Goal: Task Accomplishment & Management: Use online tool/utility

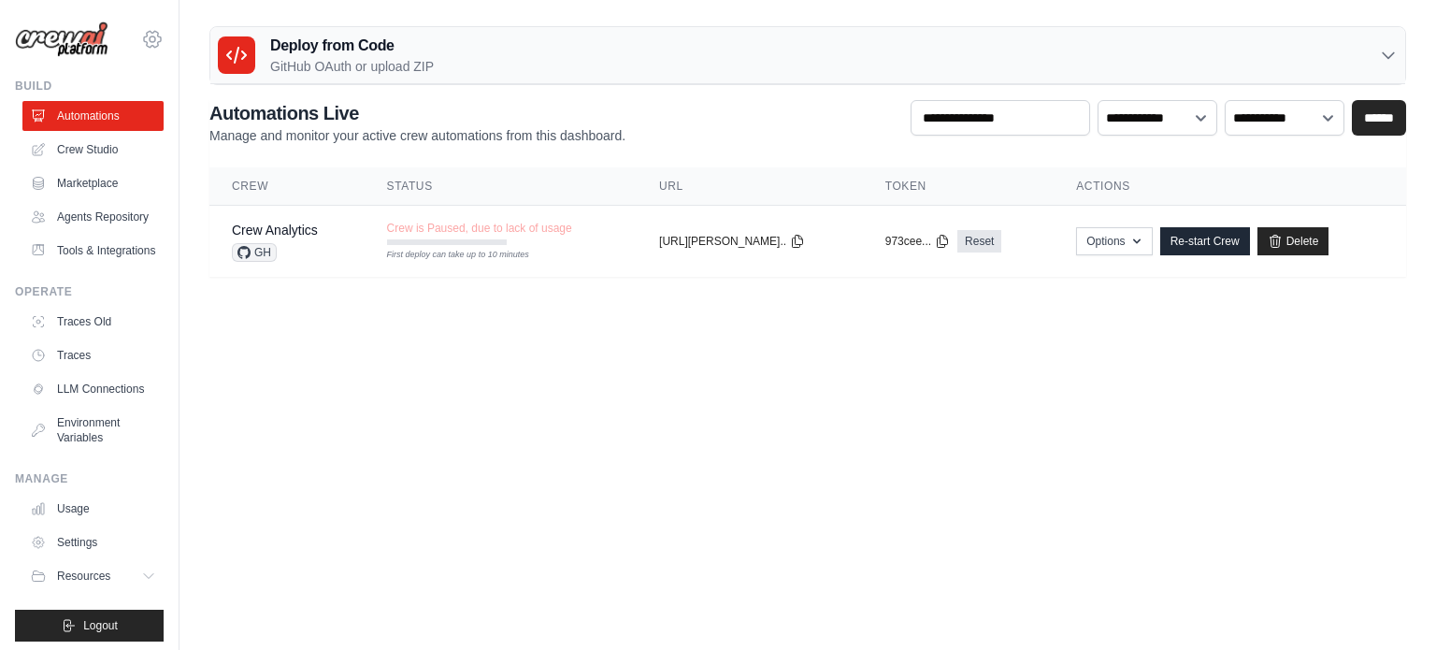
click at [141, 43] on icon at bounding box center [152, 39] width 22 height 22
click at [361, 404] on body "bruno.juliano@gmail.com Settings Build Automations" at bounding box center [718, 325] width 1436 height 650
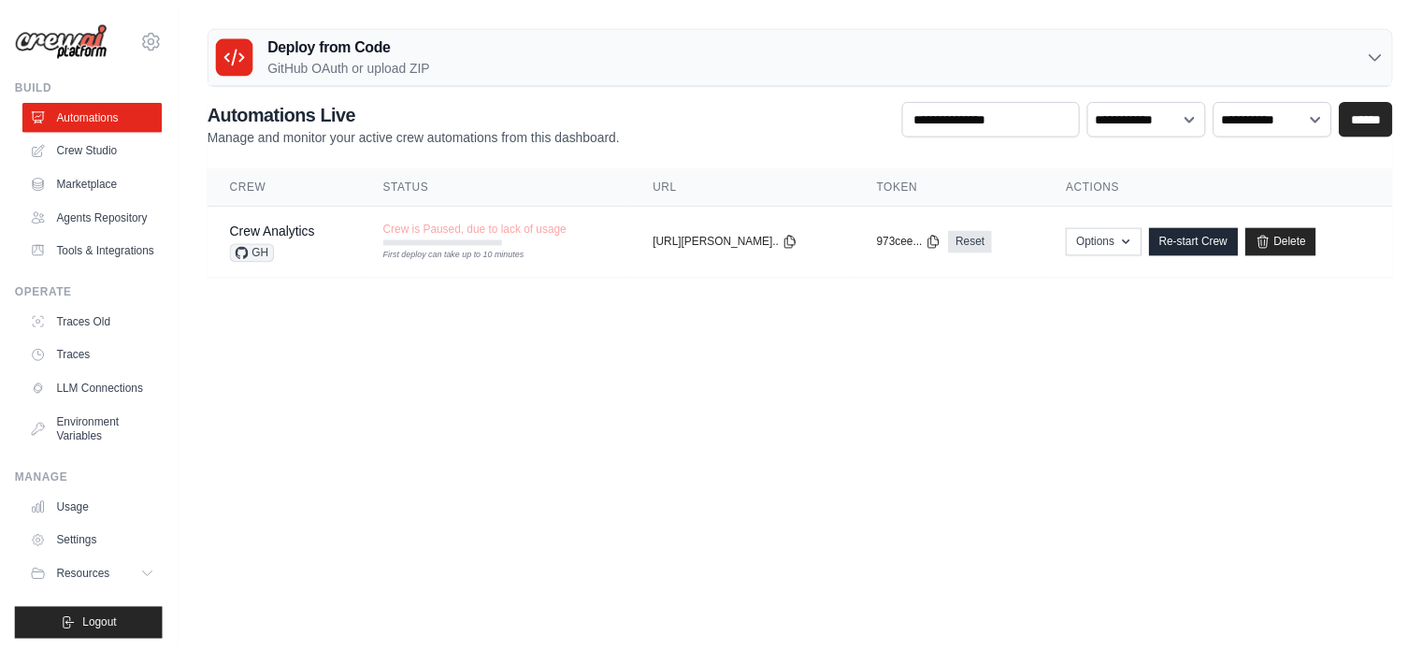
scroll to position [50, 0]
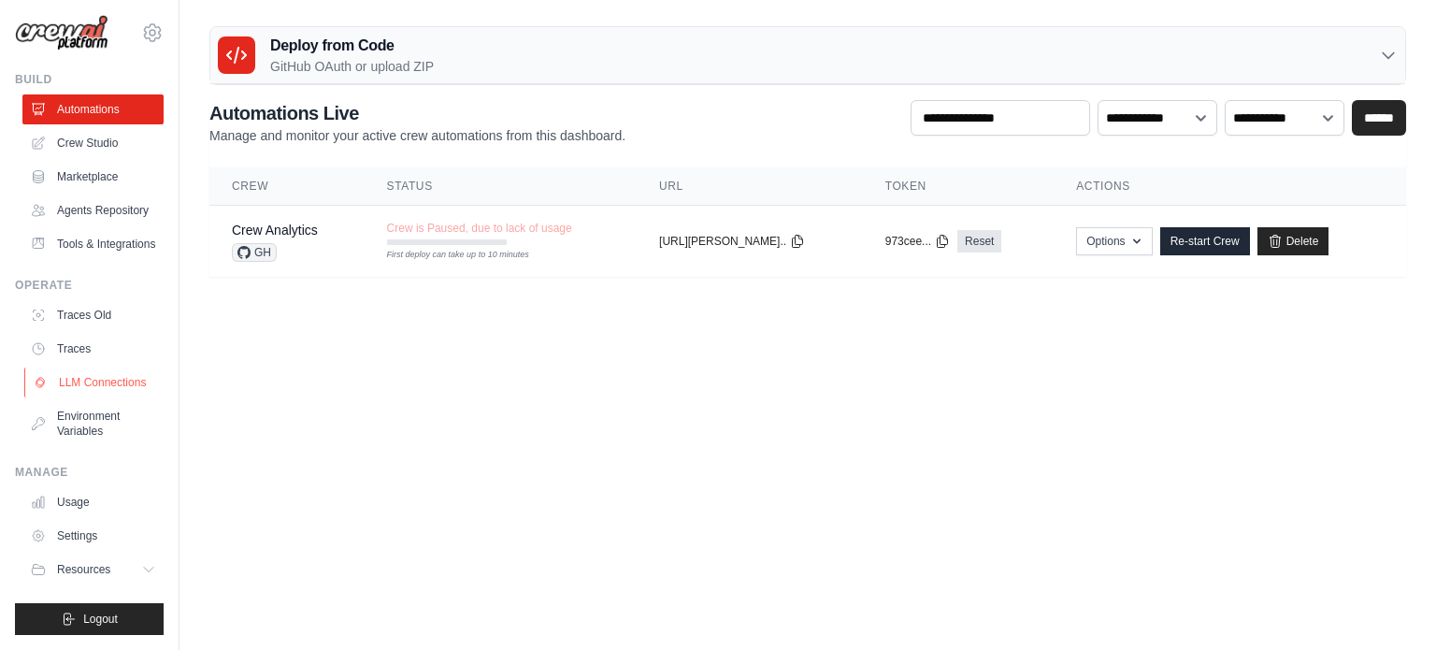
click at [78, 381] on link "LLM Connections" at bounding box center [94, 382] width 141 height 30
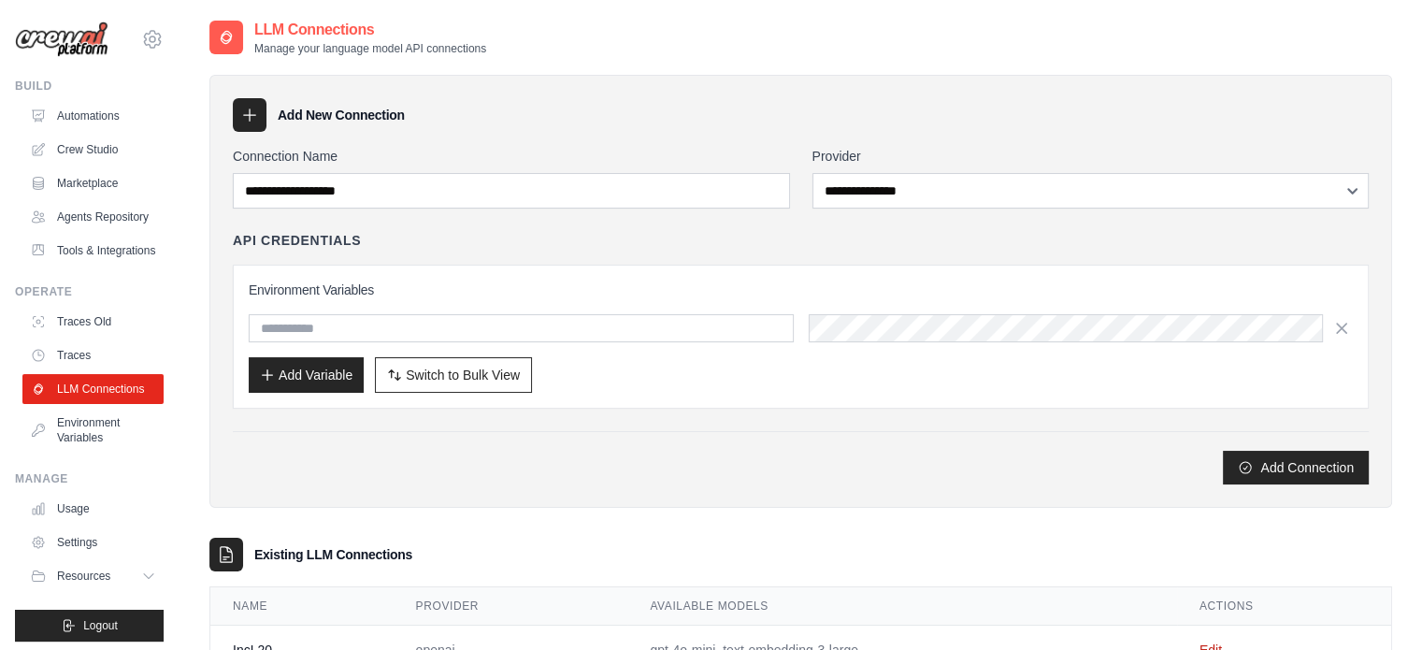
click at [256, 118] on icon at bounding box center [249, 115] width 19 height 19
click at [82, 453] on link "Environment Variables" at bounding box center [94, 430] width 141 height 45
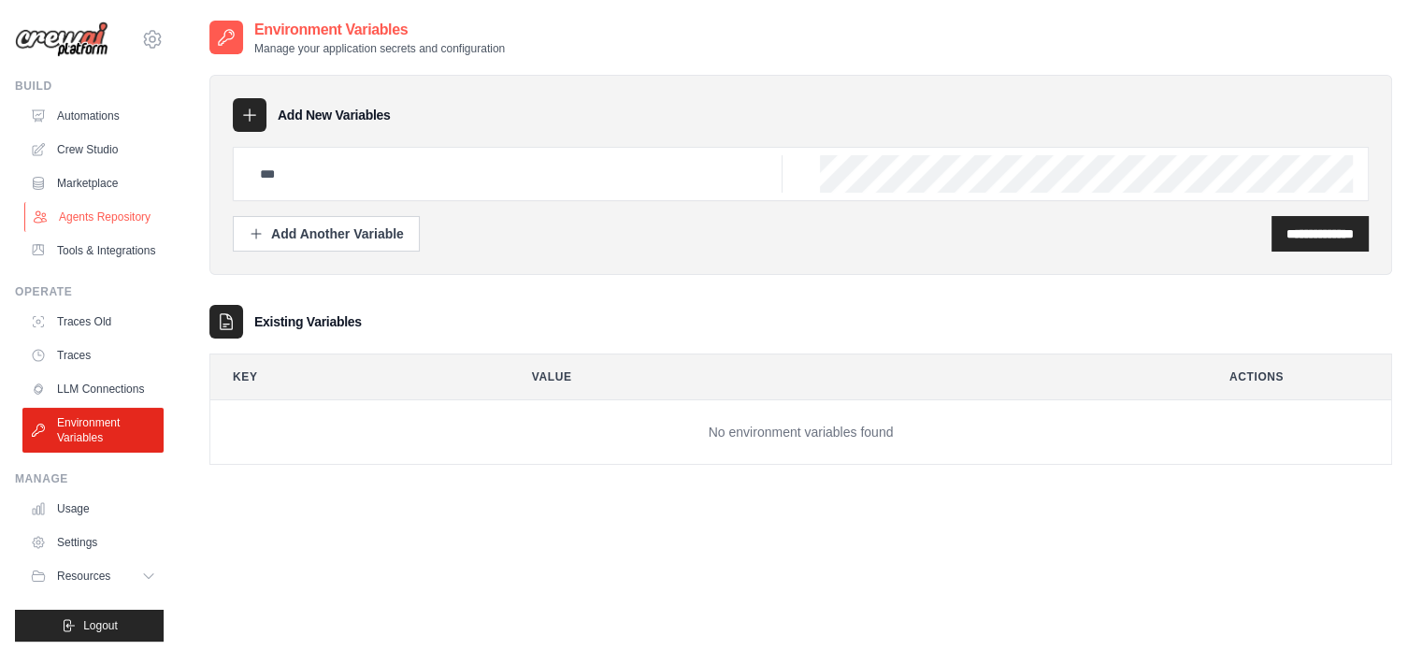
click at [75, 227] on link "Agents Repository" at bounding box center [94, 217] width 141 height 30
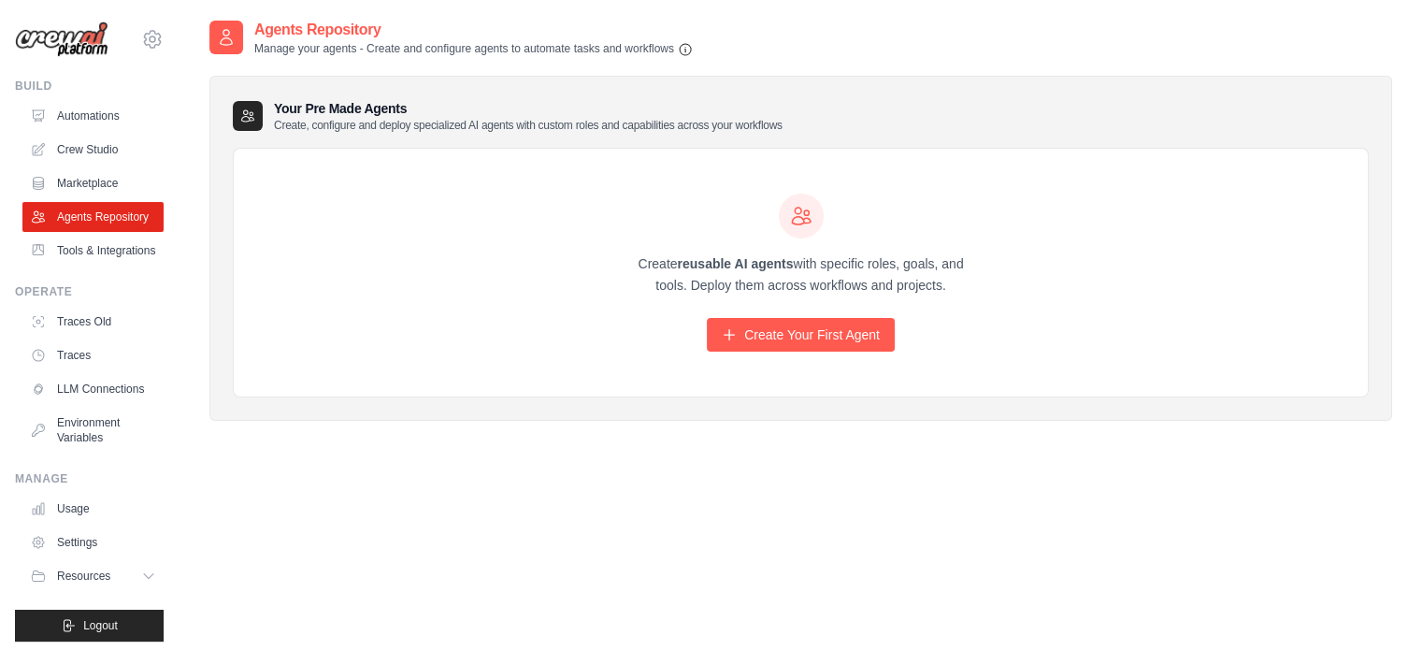
click at [247, 204] on div "Create reusable AI agents with specific roles, goals, and tools. Deploy them ac…" at bounding box center [801, 273] width 1134 height 249
click at [81, 266] on link "Tools & Integrations" at bounding box center [94, 251] width 141 height 30
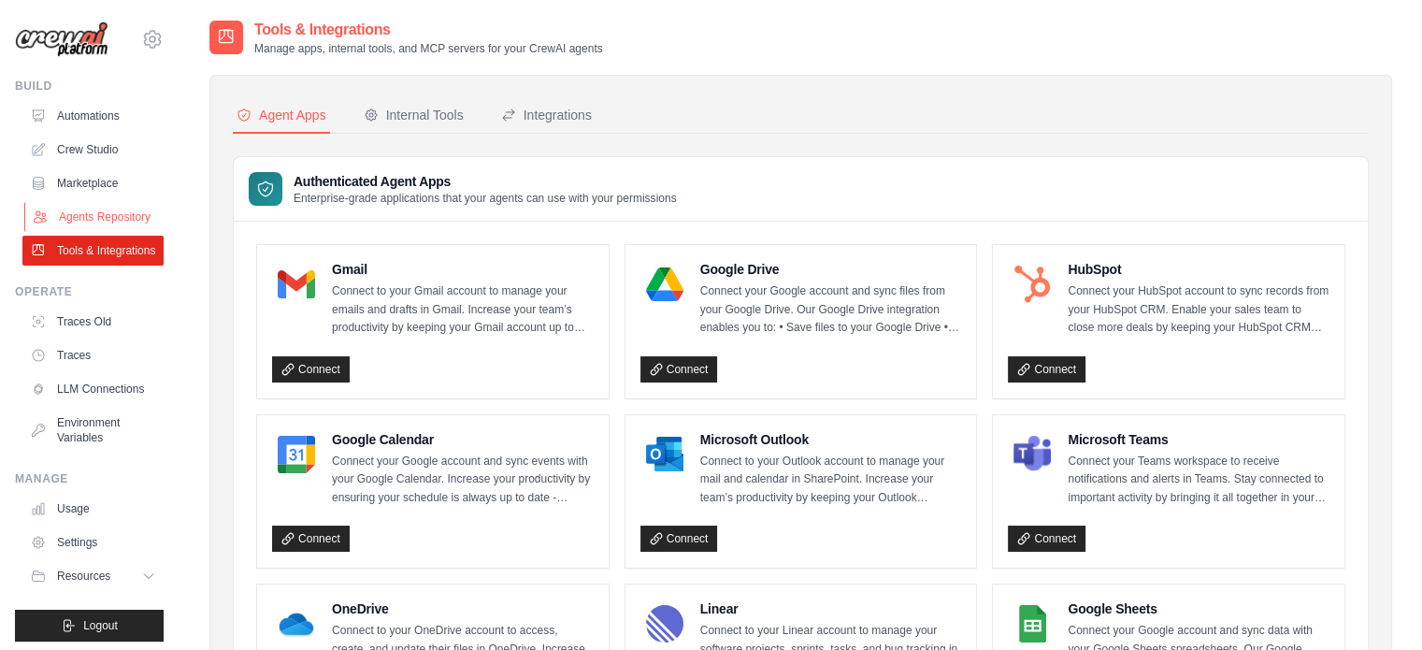
click at [79, 224] on link "Agents Repository" at bounding box center [94, 217] width 141 height 30
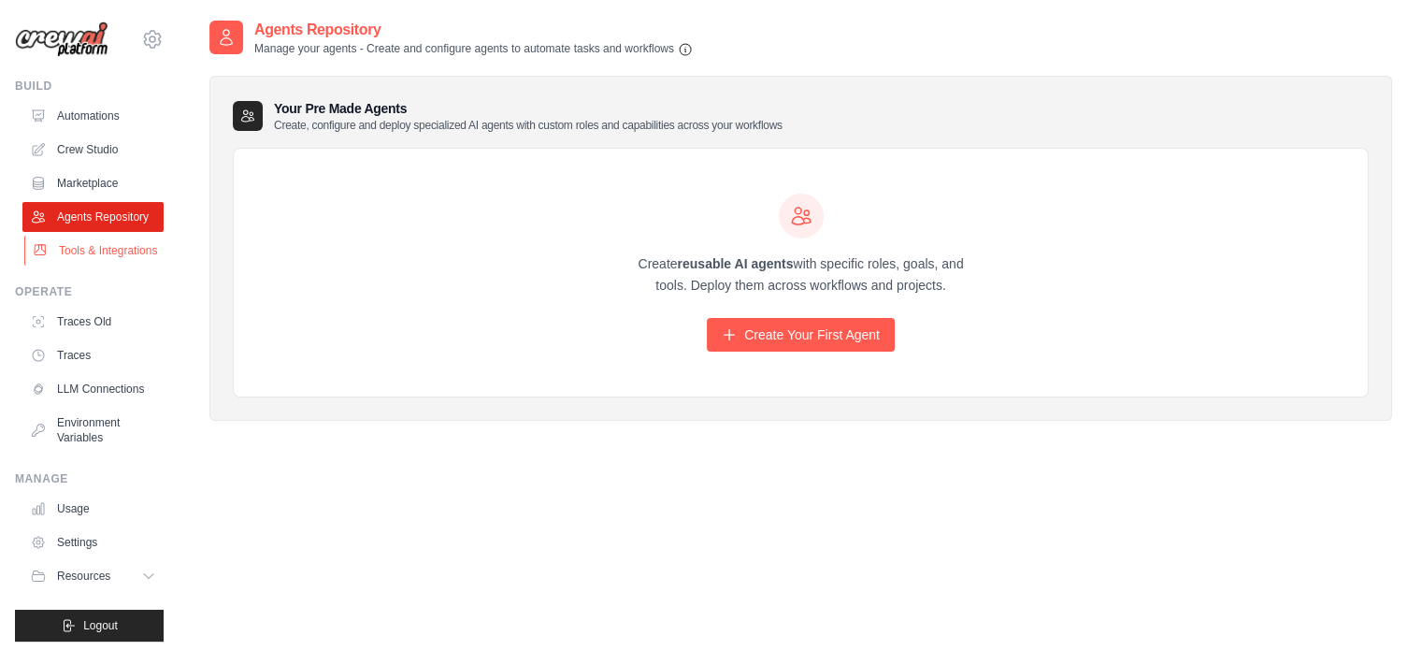
click at [79, 266] on link "Tools & Integrations" at bounding box center [94, 251] width 141 height 30
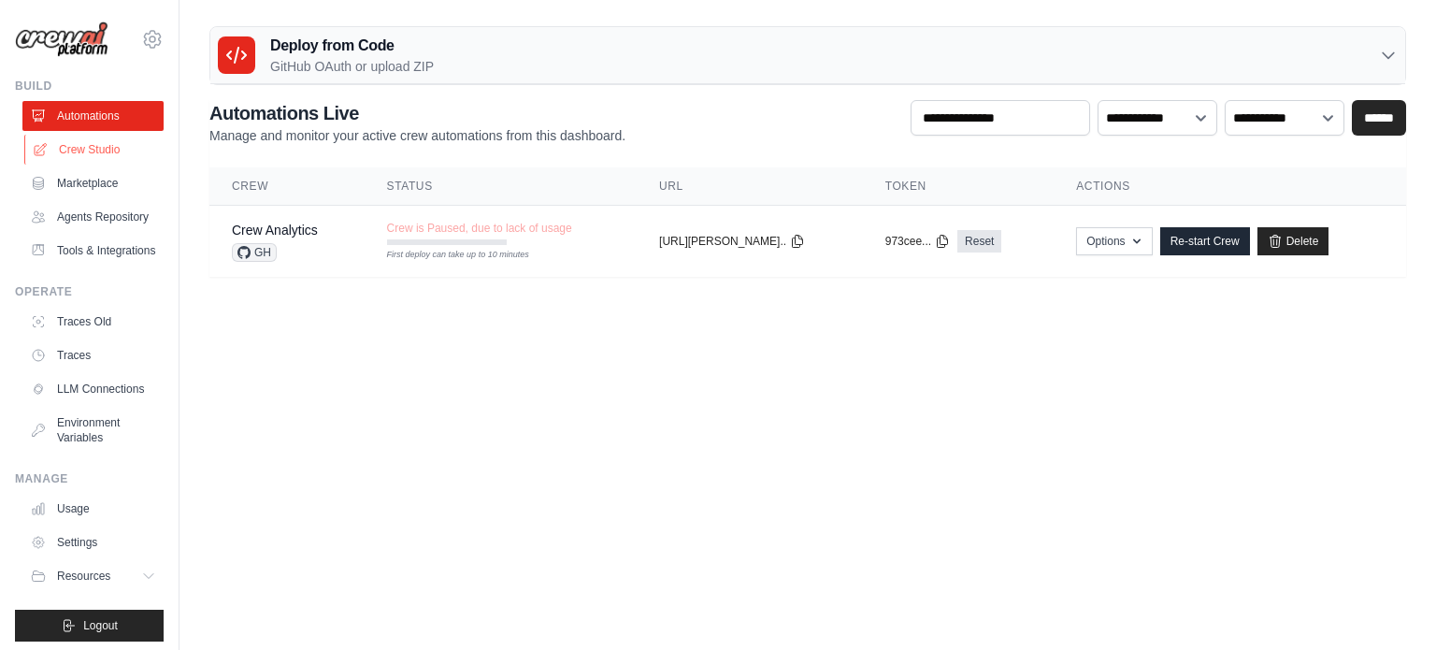
click at [83, 149] on link "Crew Studio" at bounding box center [94, 150] width 141 height 30
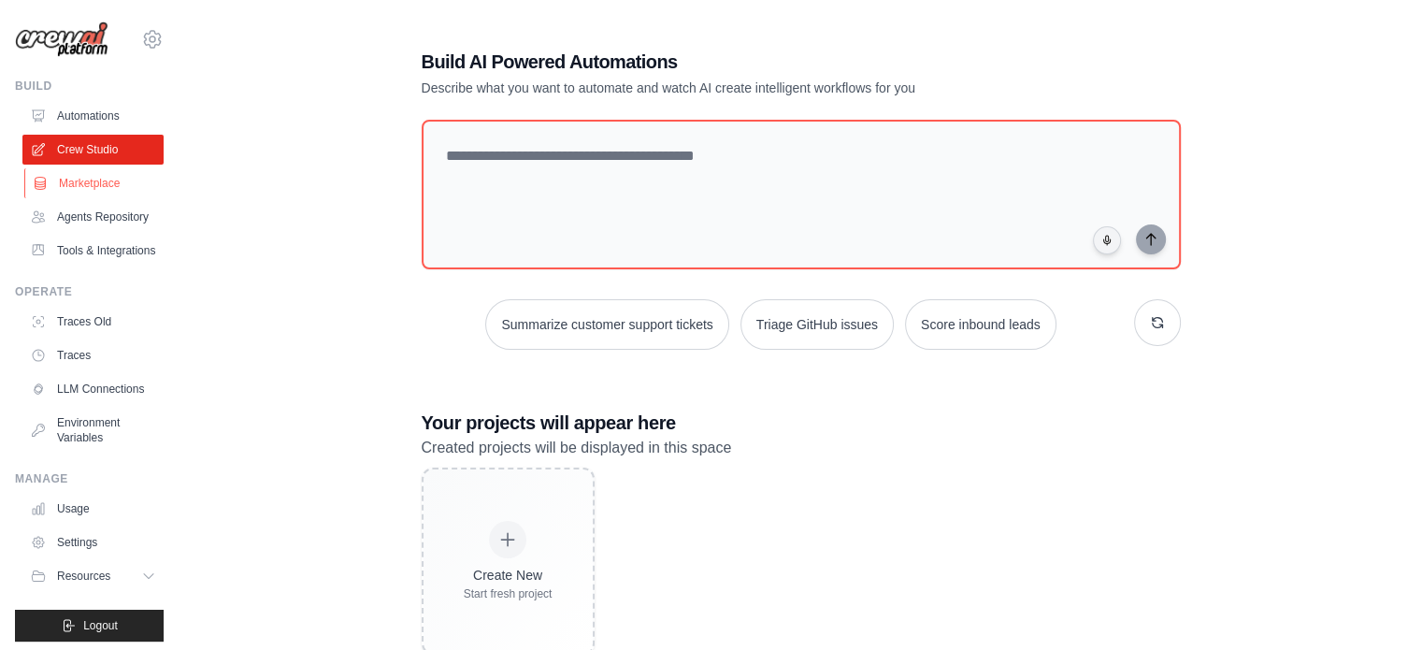
click at [69, 179] on link "Marketplace" at bounding box center [94, 183] width 141 height 30
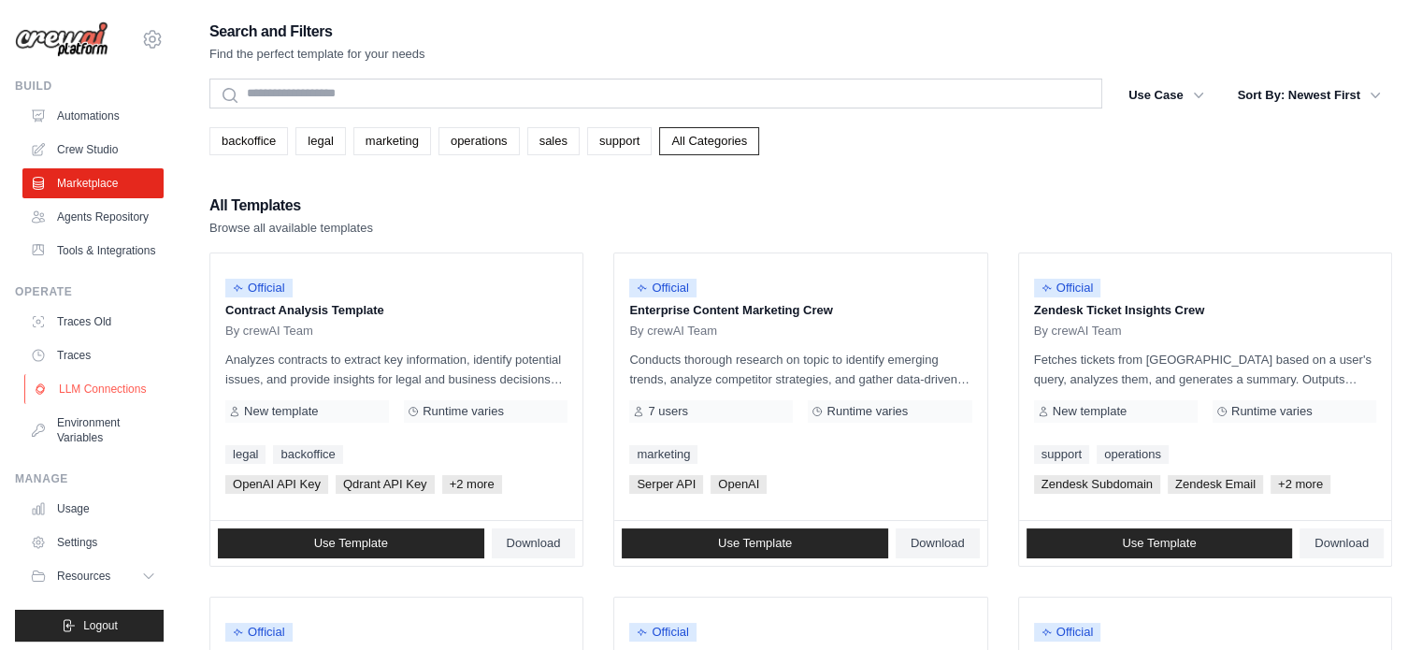
click at [97, 404] on link "LLM Connections" at bounding box center [94, 389] width 141 height 30
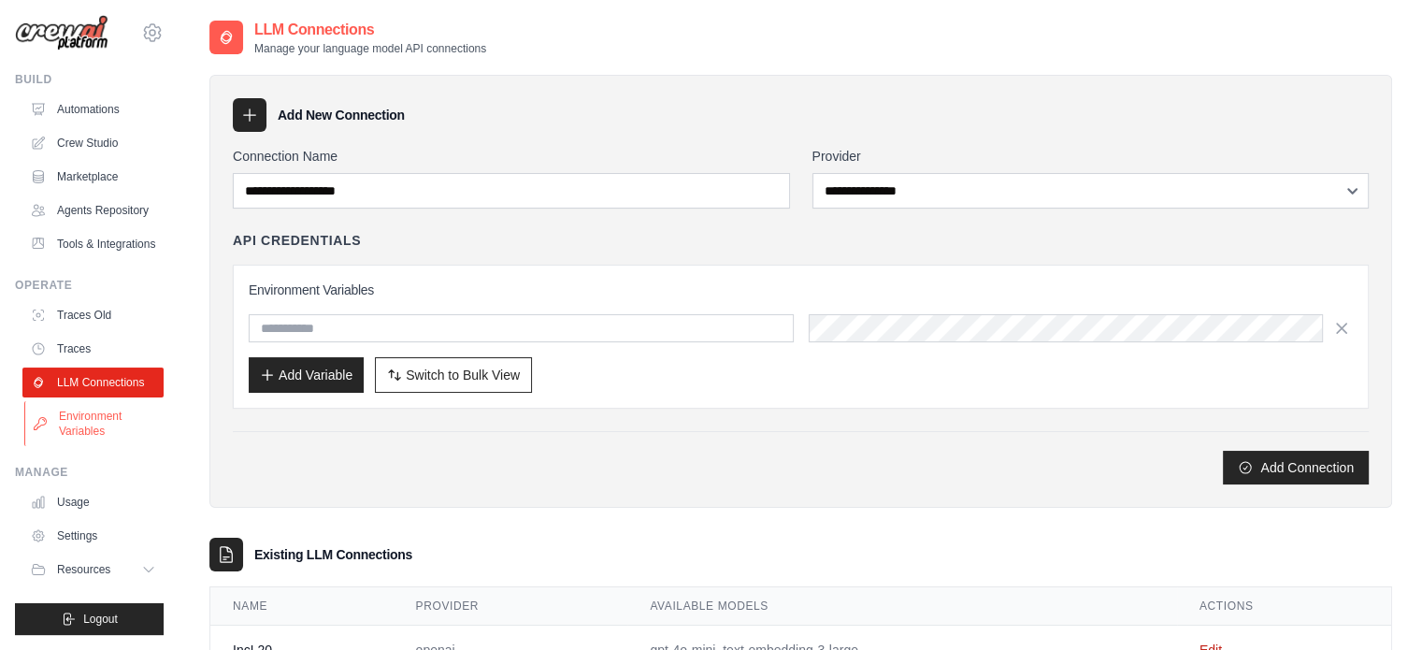
scroll to position [50, 0]
click at [79, 499] on link "Usage" at bounding box center [94, 502] width 141 height 30
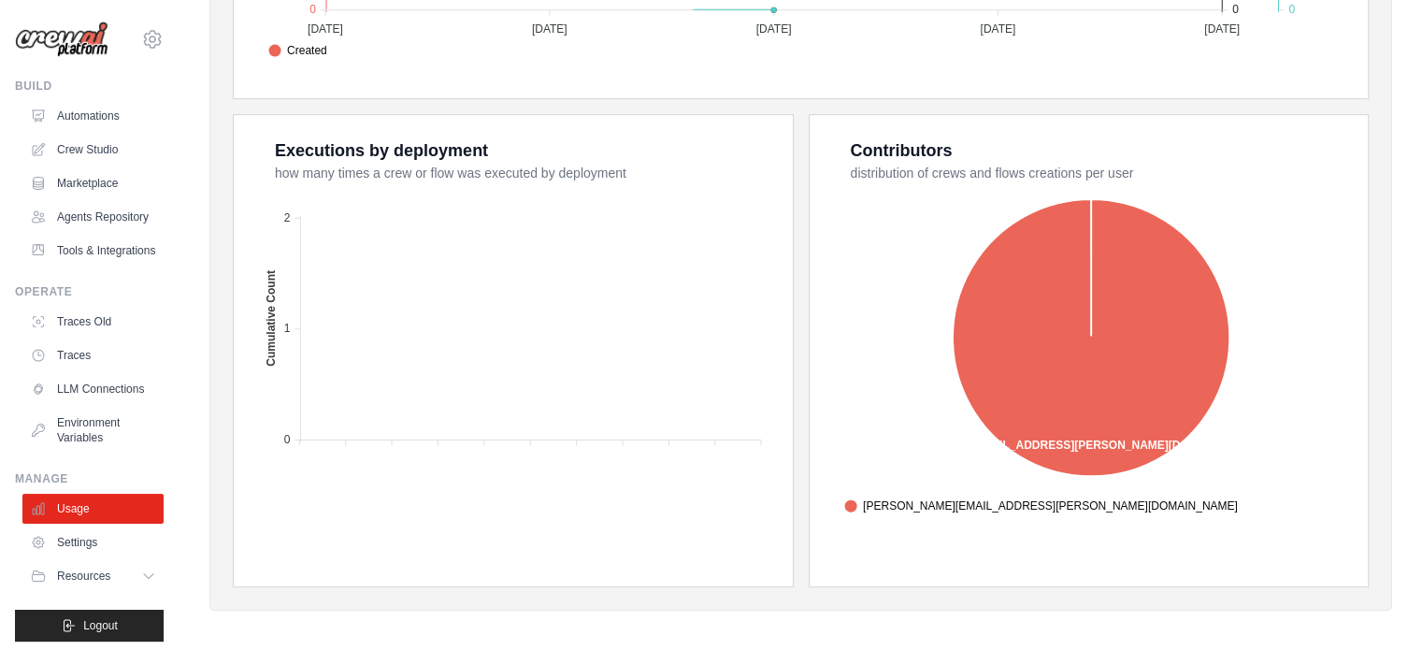
scroll to position [703, 0]
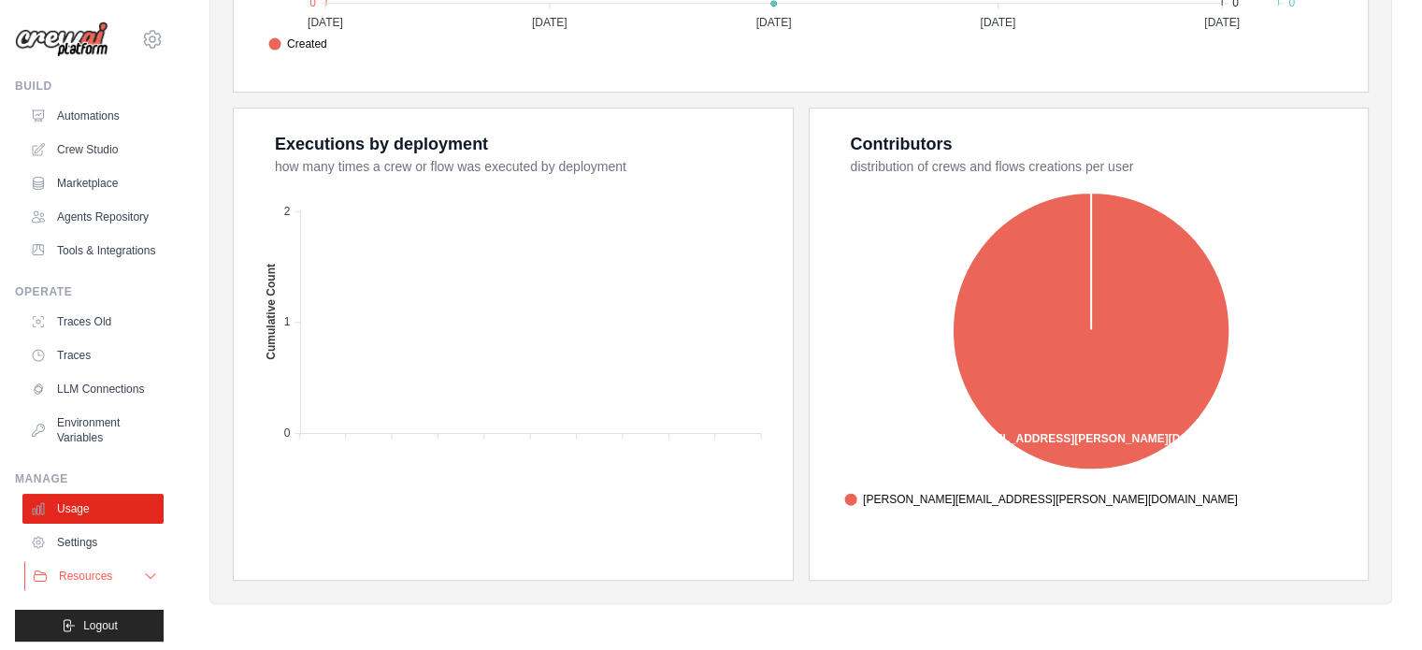
click at [94, 583] on span "Resources" at bounding box center [85, 576] width 53 height 15
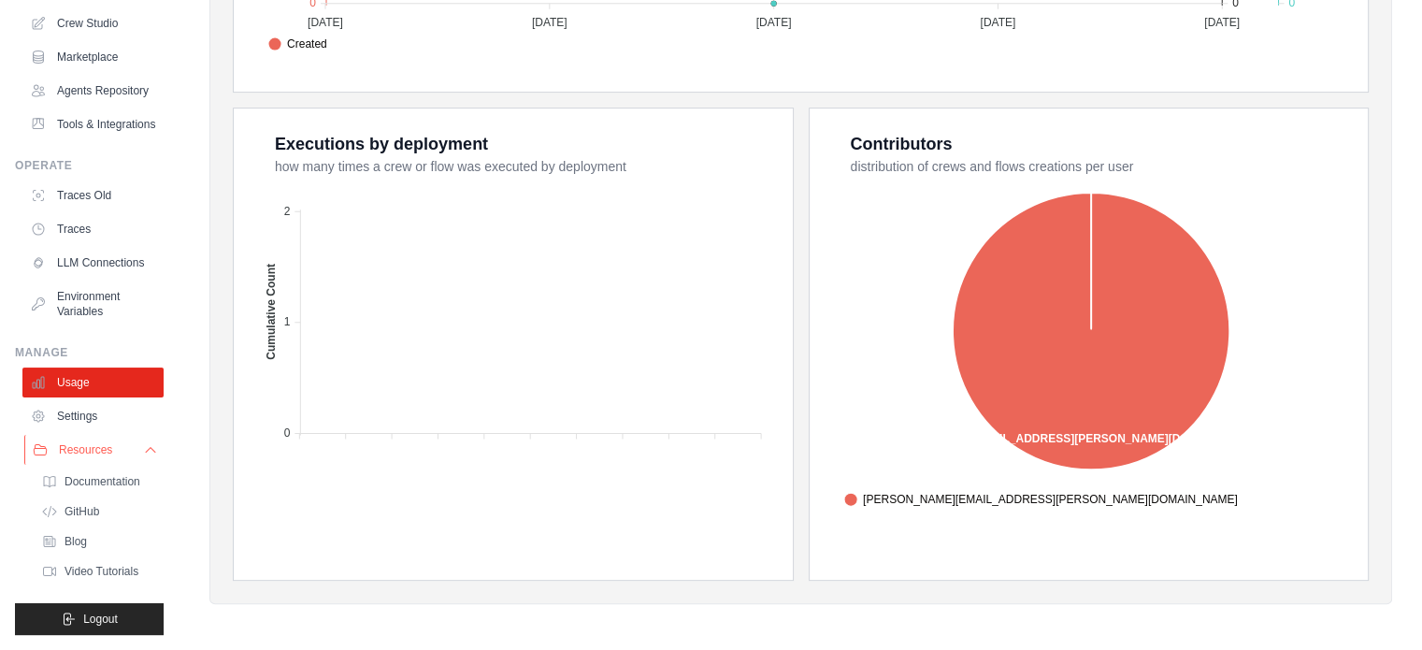
scroll to position [0, 0]
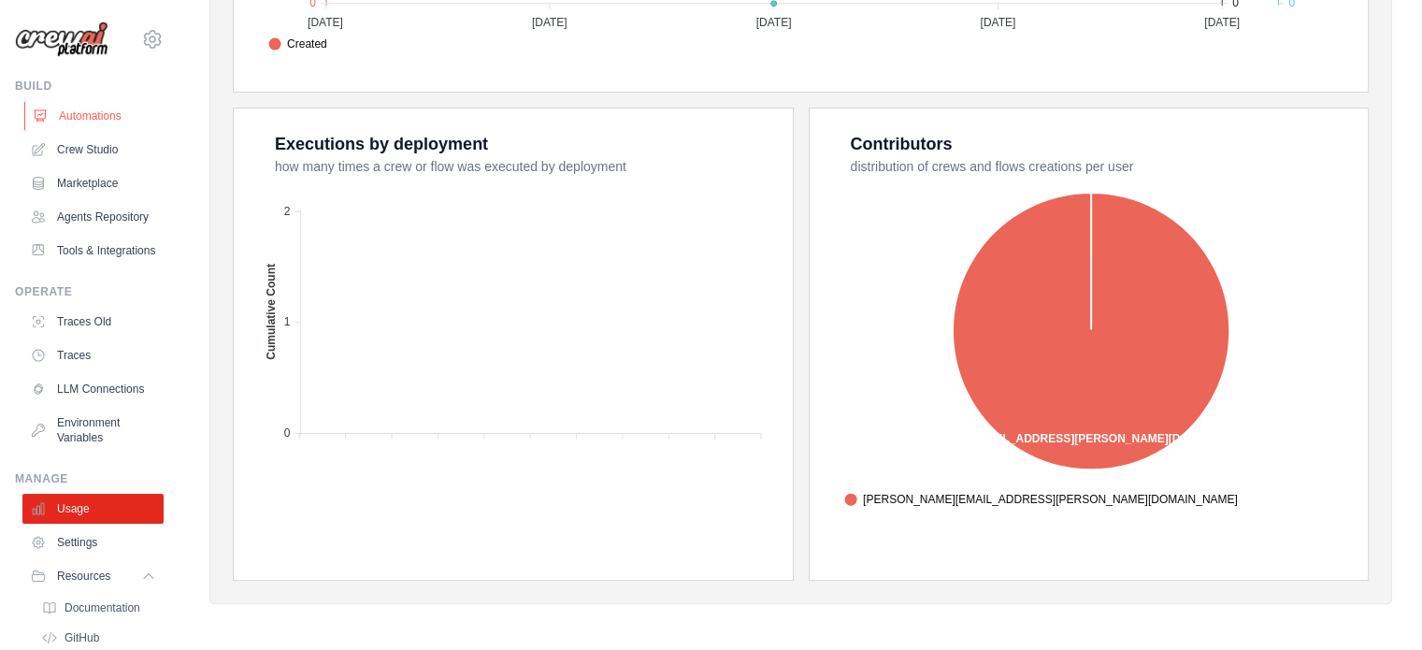
click at [85, 115] on link "Automations" at bounding box center [94, 116] width 141 height 30
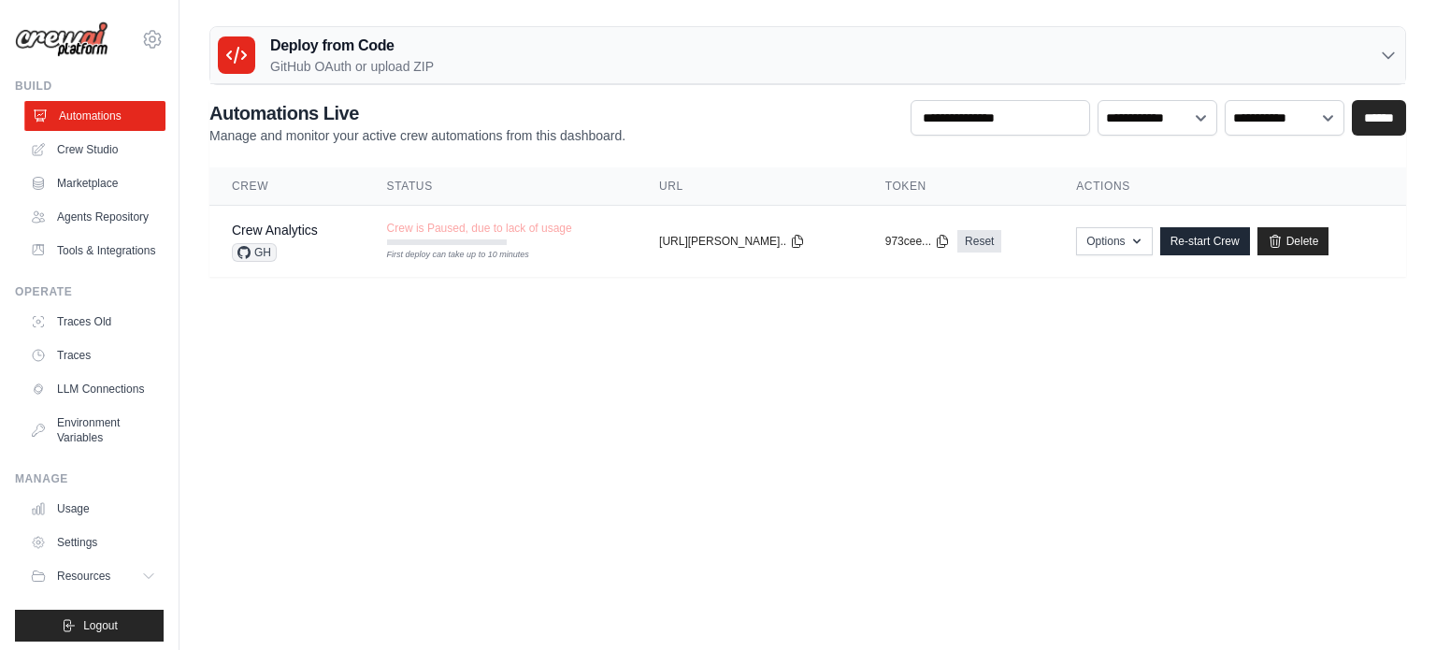
click at [90, 122] on link "Automations" at bounding box center [94, 116] width 141 height 30
click at [75, 153] on link "Crew Studio" at bounding box center [94, 150] width 141 height 30
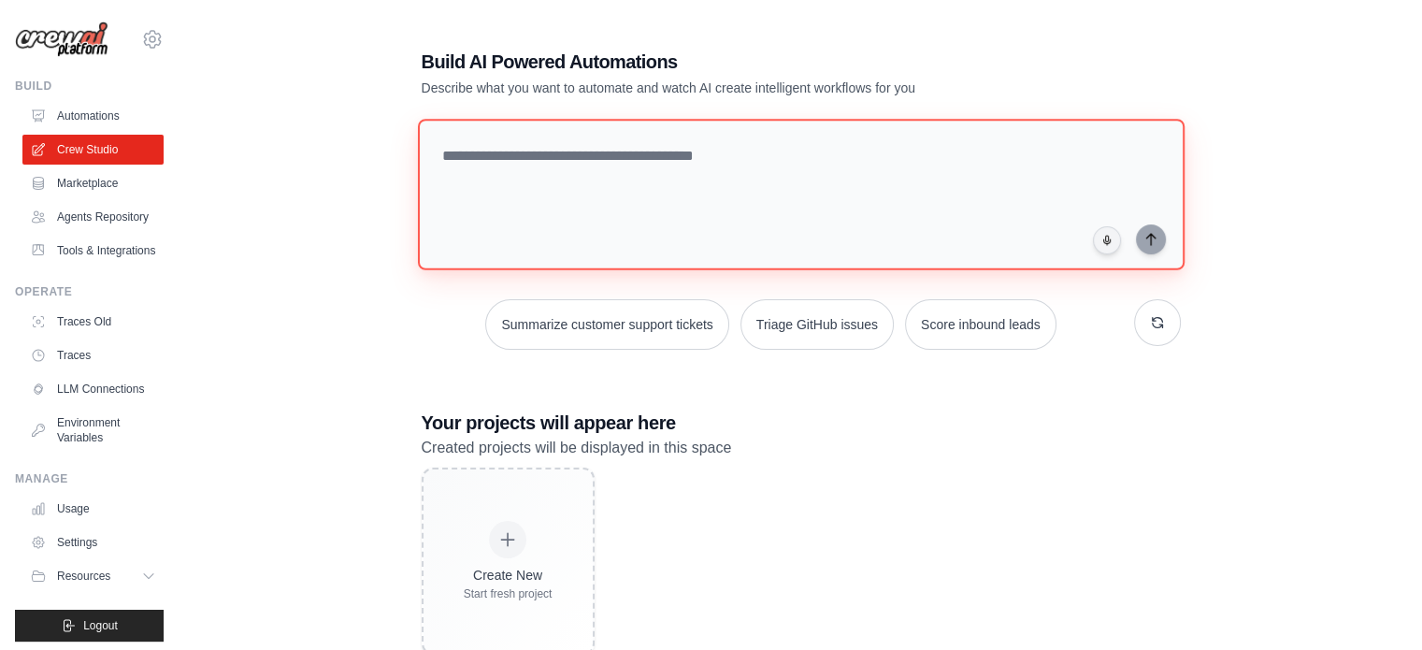
click at [526, 159] on textarea at bounding box center [800, 194] width 767 height 151
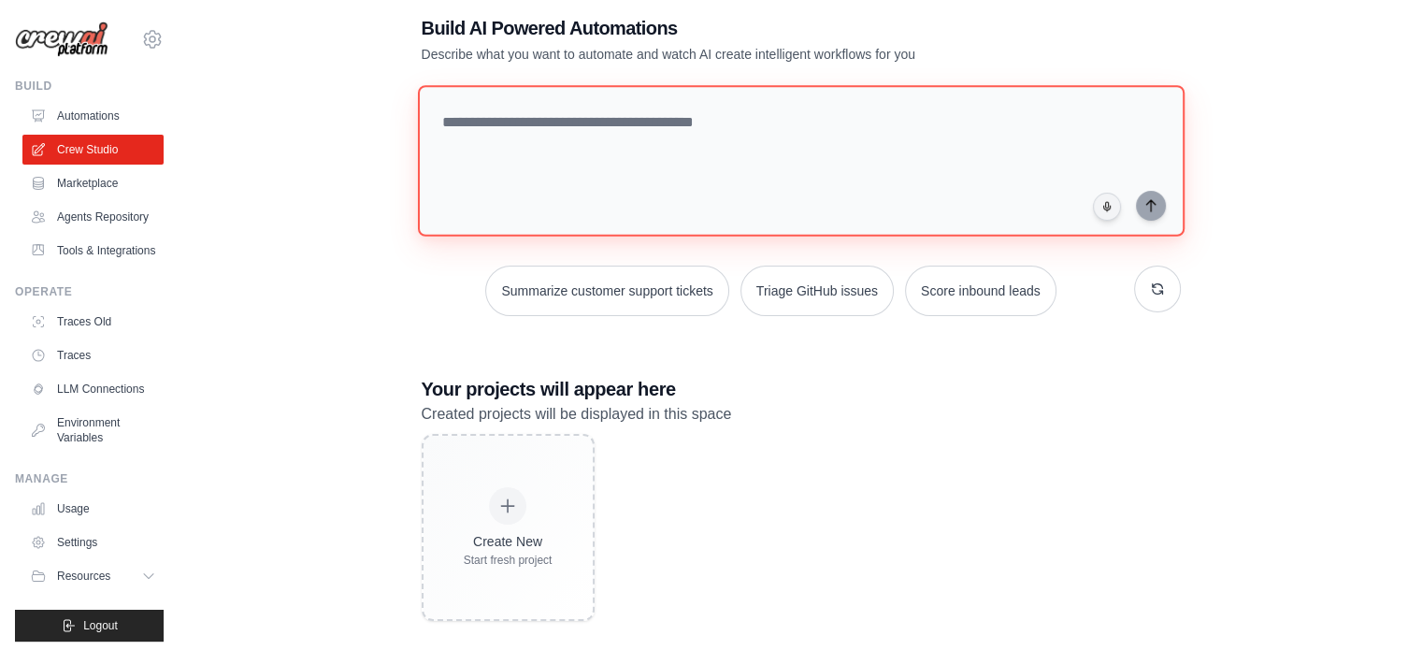
scroll to position [52, 0]
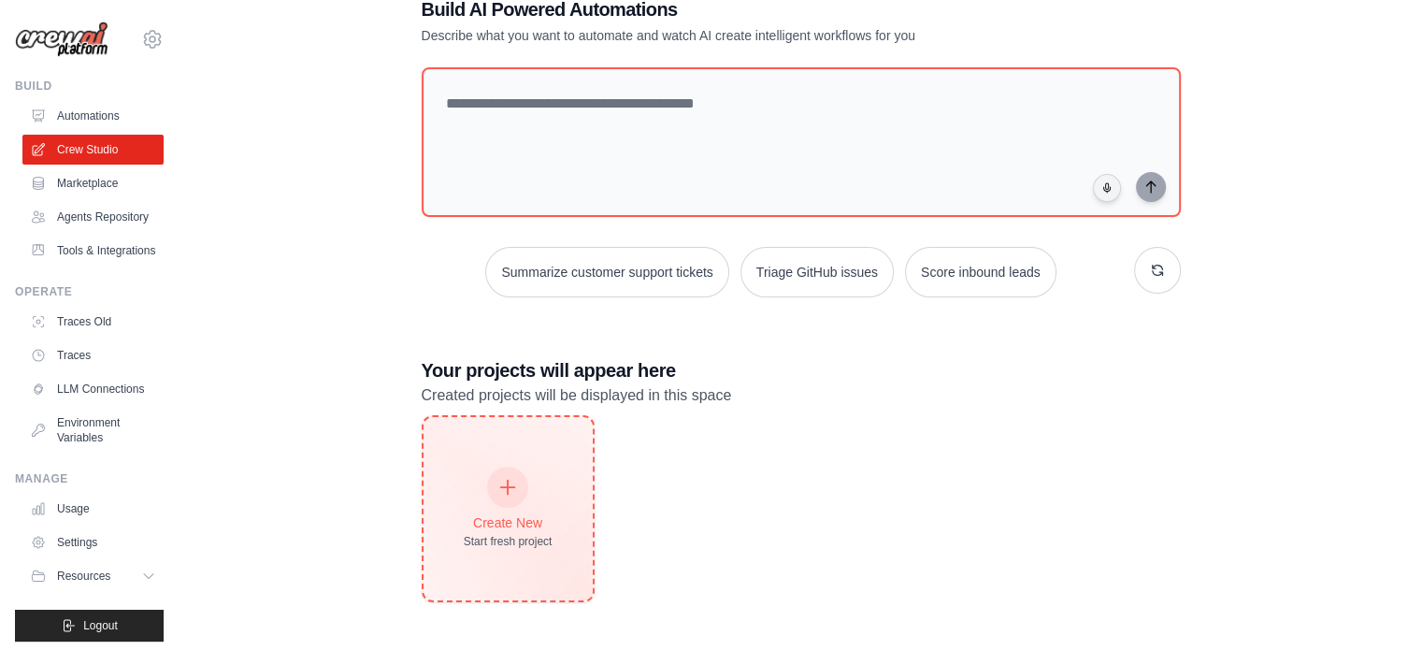
click at [487, 473] on div "Create New Start fresh project" at bounding box center [508, 508] width 89 height 80
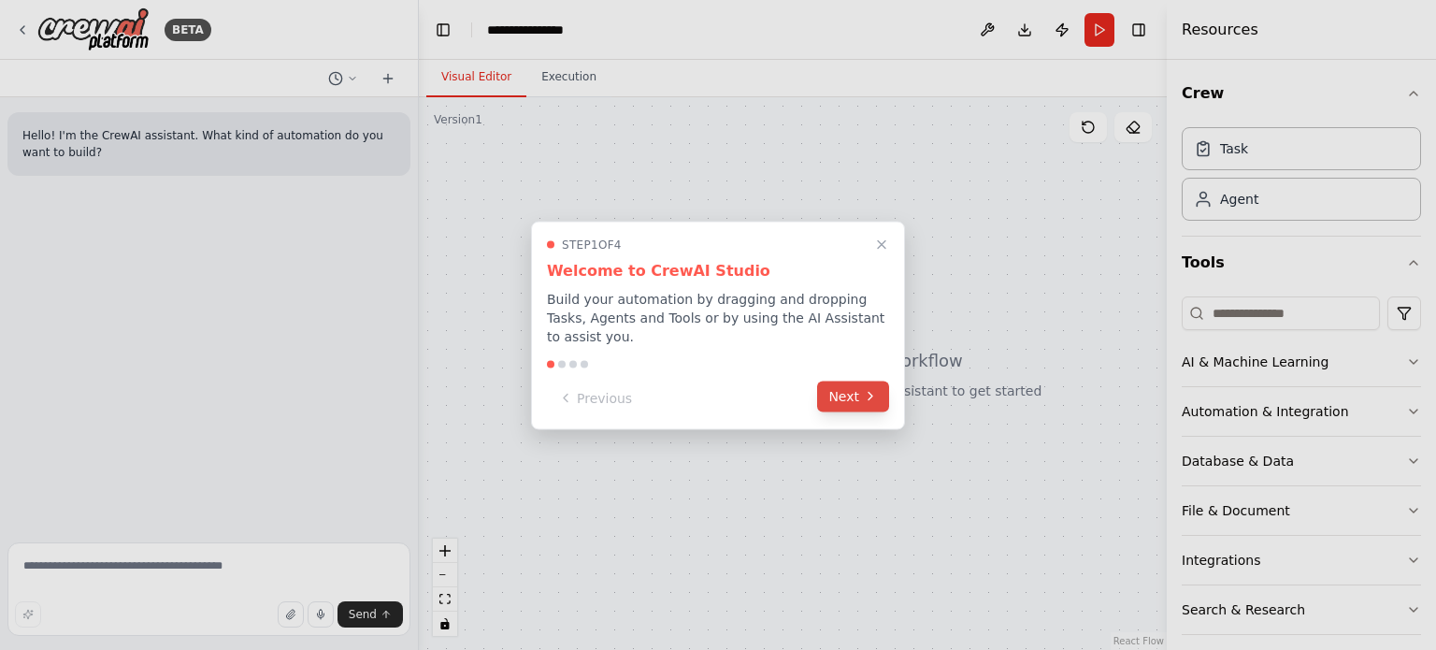
click at [857, 381] on button "Next" at bounding box center [853, 396] width 72 height 31
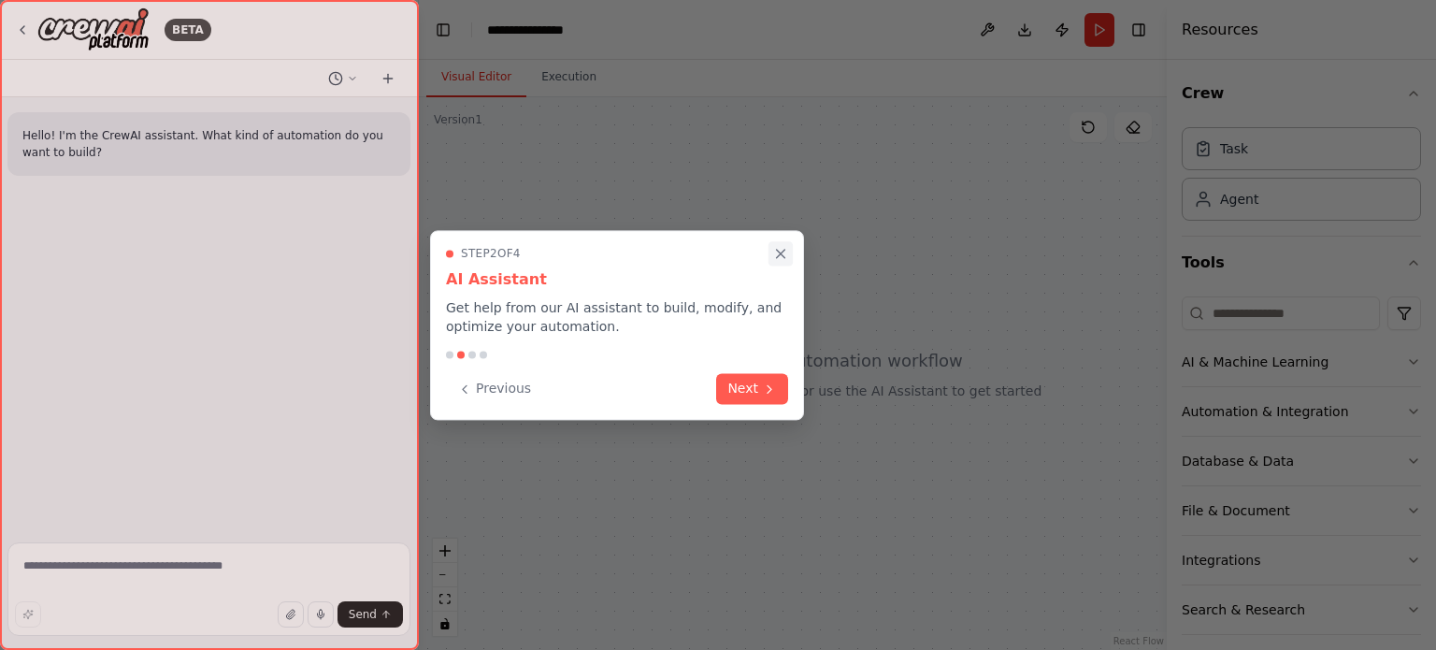
click at [781, 251] on icon "Close walkthrough" at bounding box center [780, 254] width 17 height 17
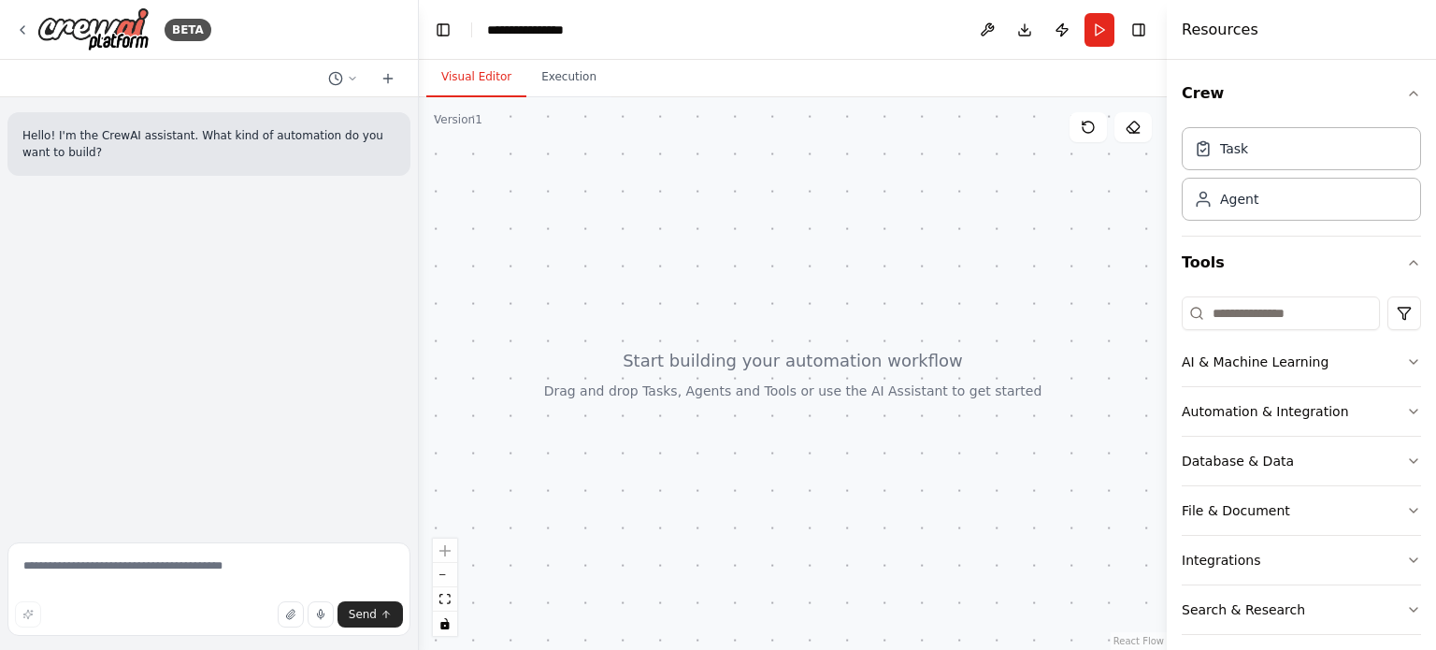
drag, startPoint x: 654, startPoint y: 367, endPoint x: 666, endPoint y: 392, distance: 28.0
click at [666, 392] on div at bounding box center [793, 373] width 748 height 553
click at [1315, 365] on div "AI & Machine Learning" at bounding box center [1255, 362] width 147 height 19
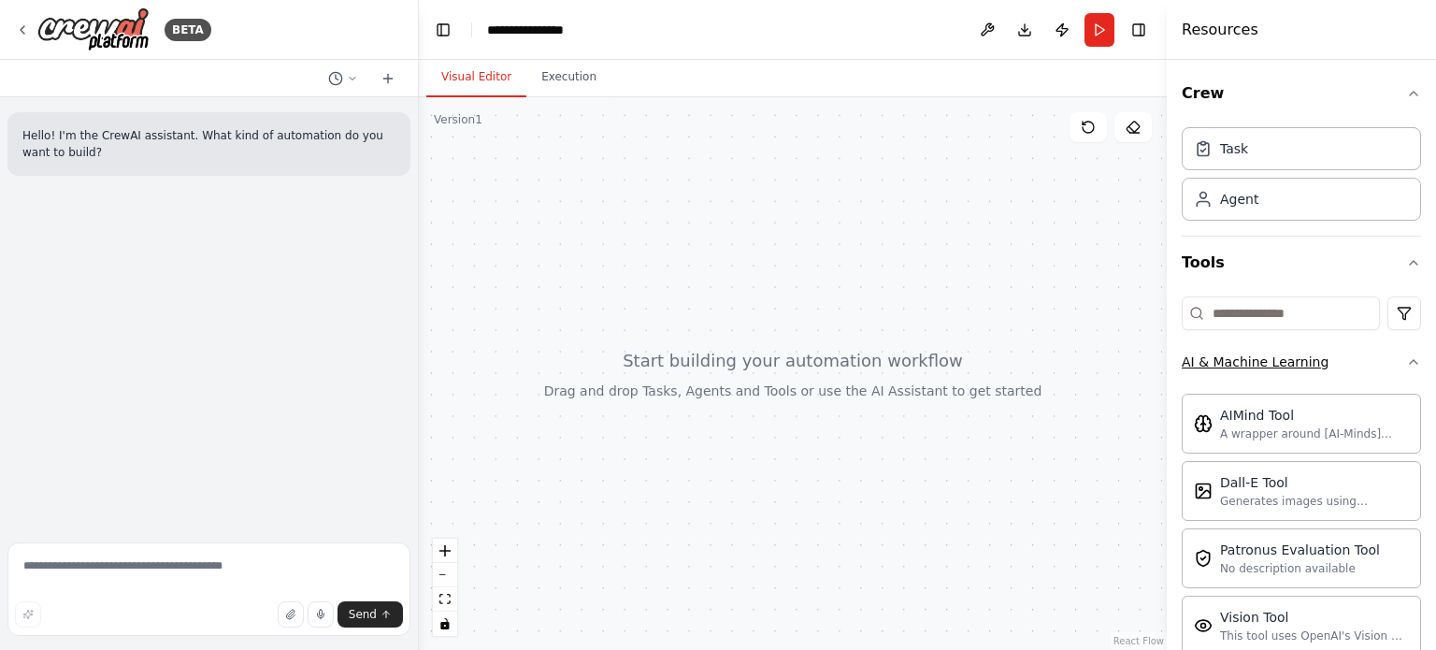
click at [1345, 367] on button "AI & Machine Learning" at bounding box center [1301, 362] width 239 height 49
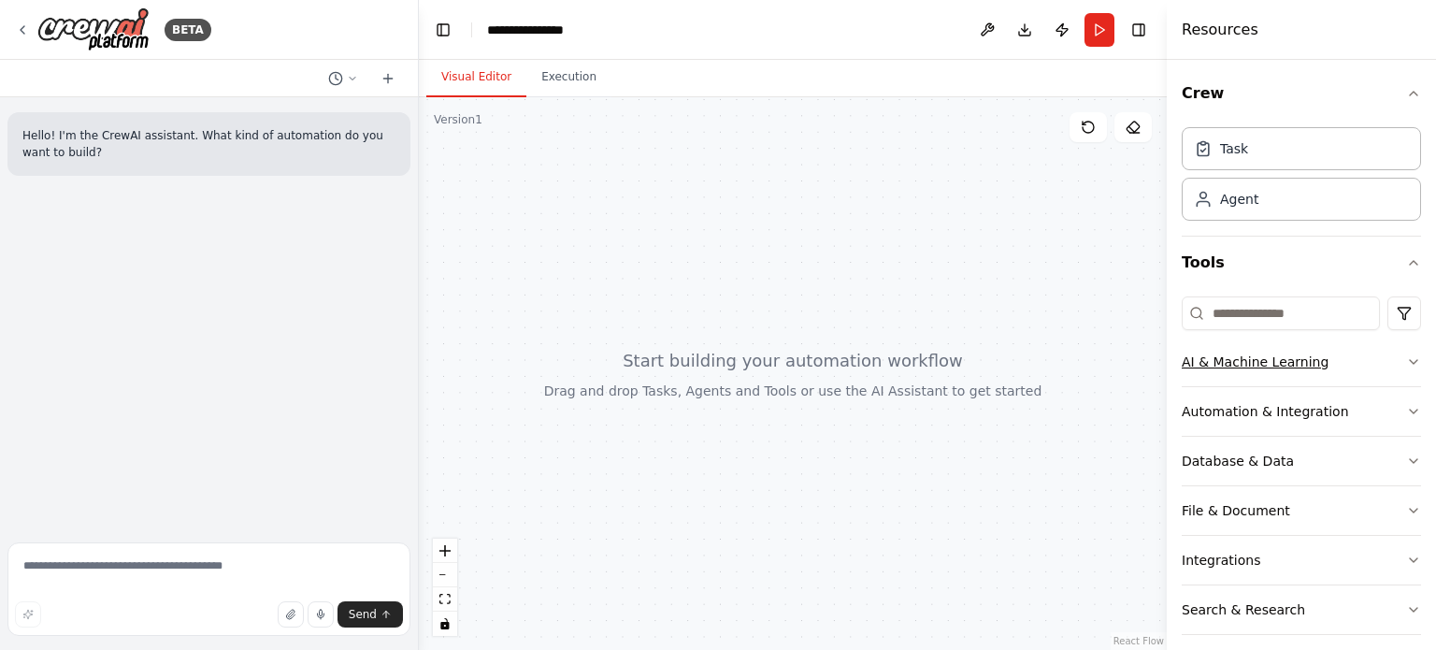
click at [1283, 360] on div "AI & Machine Learning" at bounding box center [1255, 362] width 147 height 19
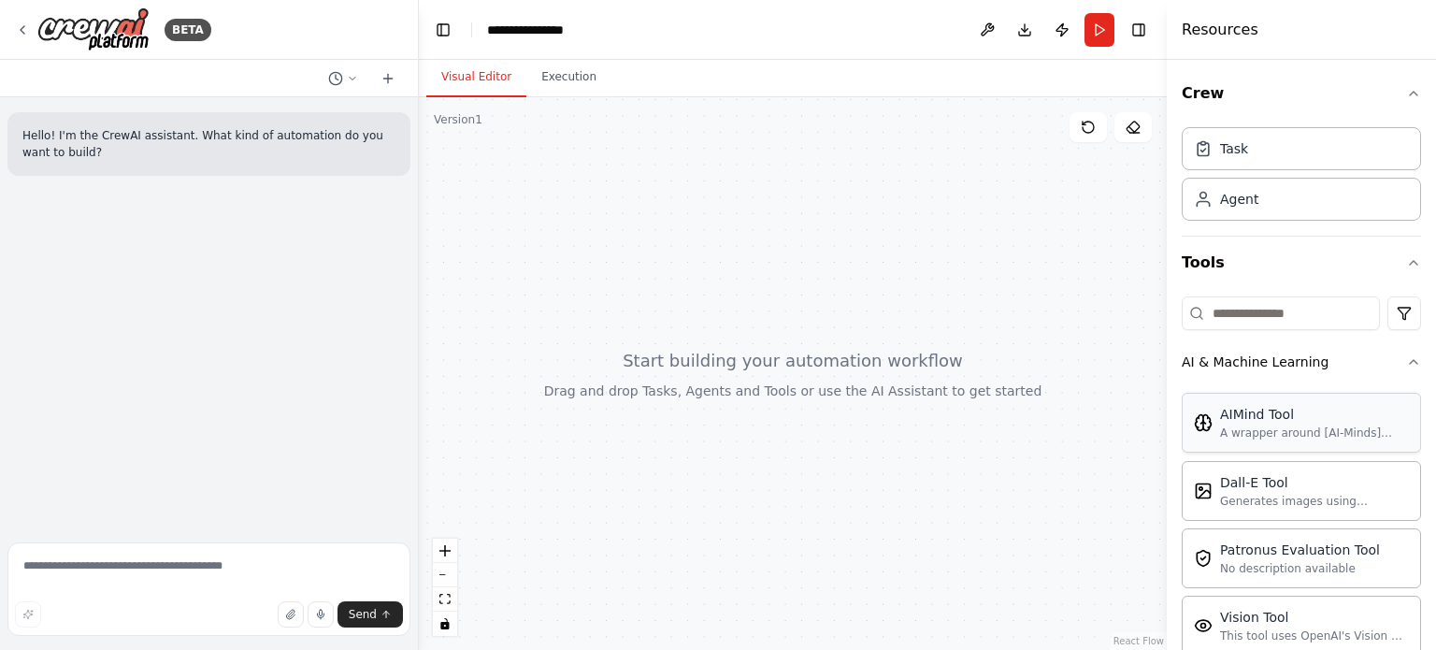
click at [1257, 429] on div "A wrapper around [AI-Minds](https://mindsdb.com/minds). Useful for when you nee…" at bounding box center [1314, 432] width 189 height 15
click at [1259, 429] on div "A wrapper around [AI-Minds](https://mindsdb.com/minds). Useful for when you nee…" at bounding box center [1314, 432] width 189 height 15
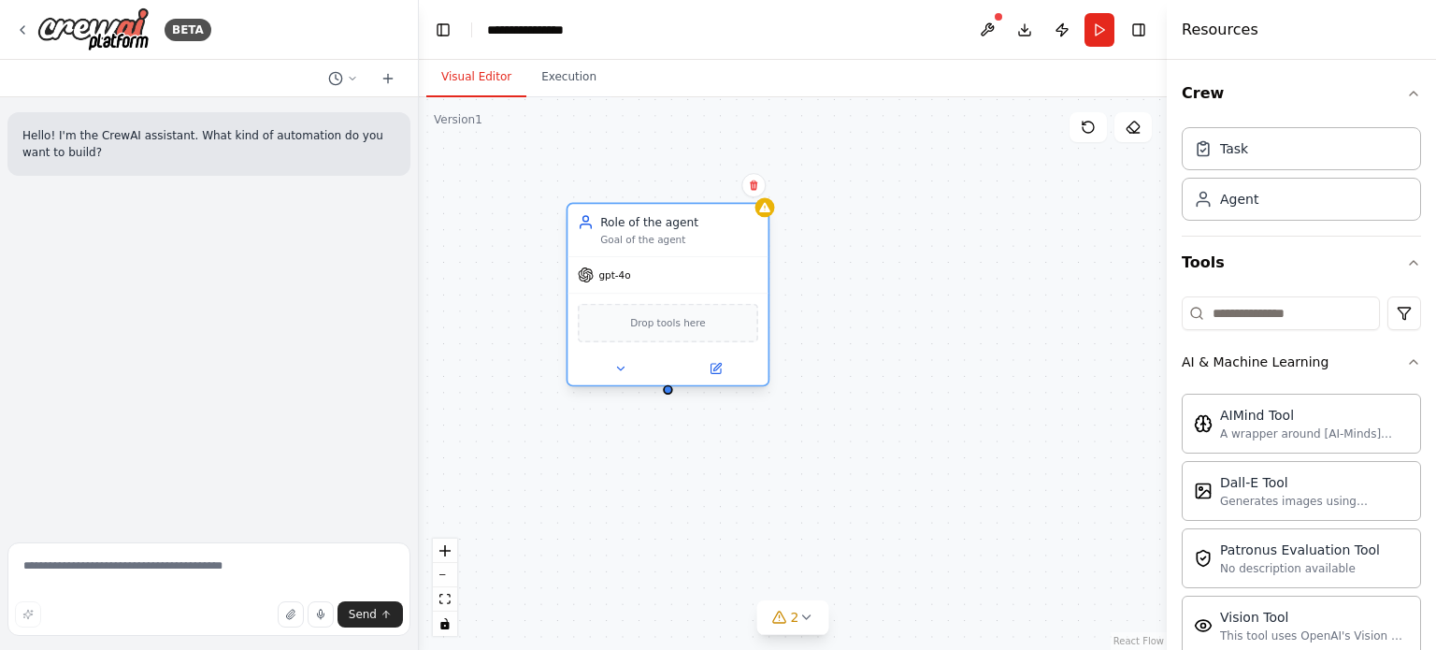
drag, startPoint x: 850, startPoint y: 301, endPoint x: 692, endPoint y: 289, distance: 158.5
click at [684, 291] on div "gpt-4o" at bounding box center [668, 275] width 200 height 36
click at [752, 191] on button at bounding box center [754, 185] width 24 height 24
click at [754, 180] on icon at bounding box center [753, 184] width 11 height 11
click at [703, 187] on button "Confirm" at bounding box center [701, 184] width 66 height 22
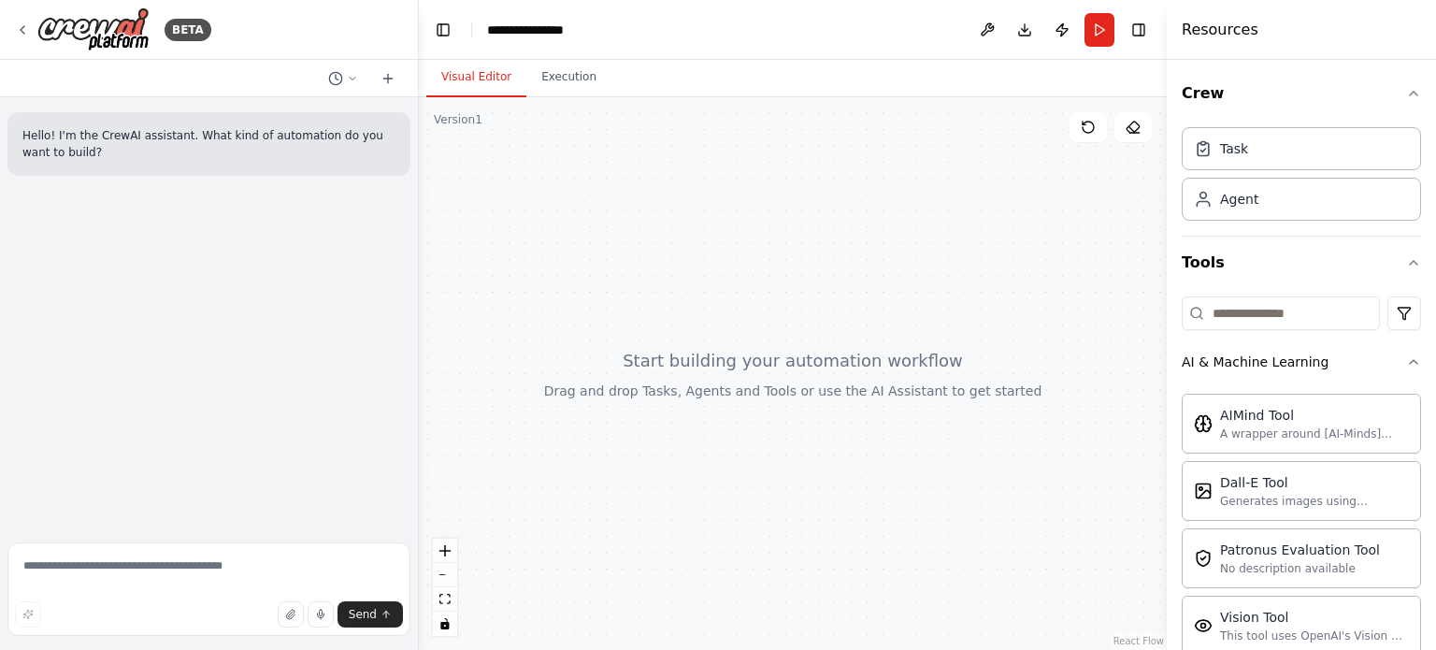
drag, startPoint x: 655, startPoint y: 315, endPoint x: 883, endPoint y: 346, distance: 230.2
drag, startPoint x: 628, startPoint y: 266, endPoint x: 778, endPoint y: 308, distance: 155.4
click at [790, 307] on div at bounding box center [793, 373] width 748 height 553
click at [613, 305] on div at bounding box center [793, 373] width 748 height 553
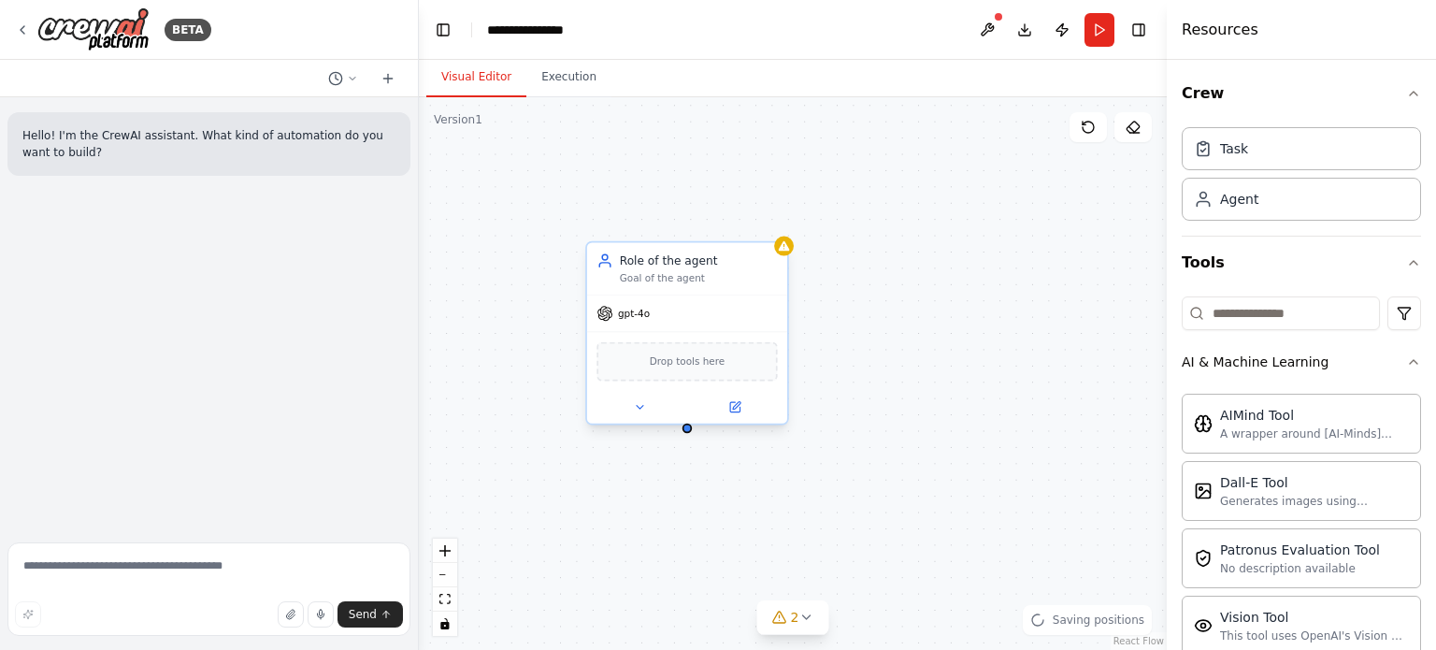
click at [631, 324] on div "gpt-4o" at bounding box center [687, 313] width 200 height 36
click at [636, 315] on span "gpt-4o" at bounding box center [634, 313] width 32 height 13
click at [771, 223] on icon at bounding box center [773, 224] width 7 height 10
click at [703, 220] on button "Confirm" at bounding box center [719, 223] width 66 height 22
click at [730, 233] on button "Confirm" at bounding box center [719, 222] width 66 height 22
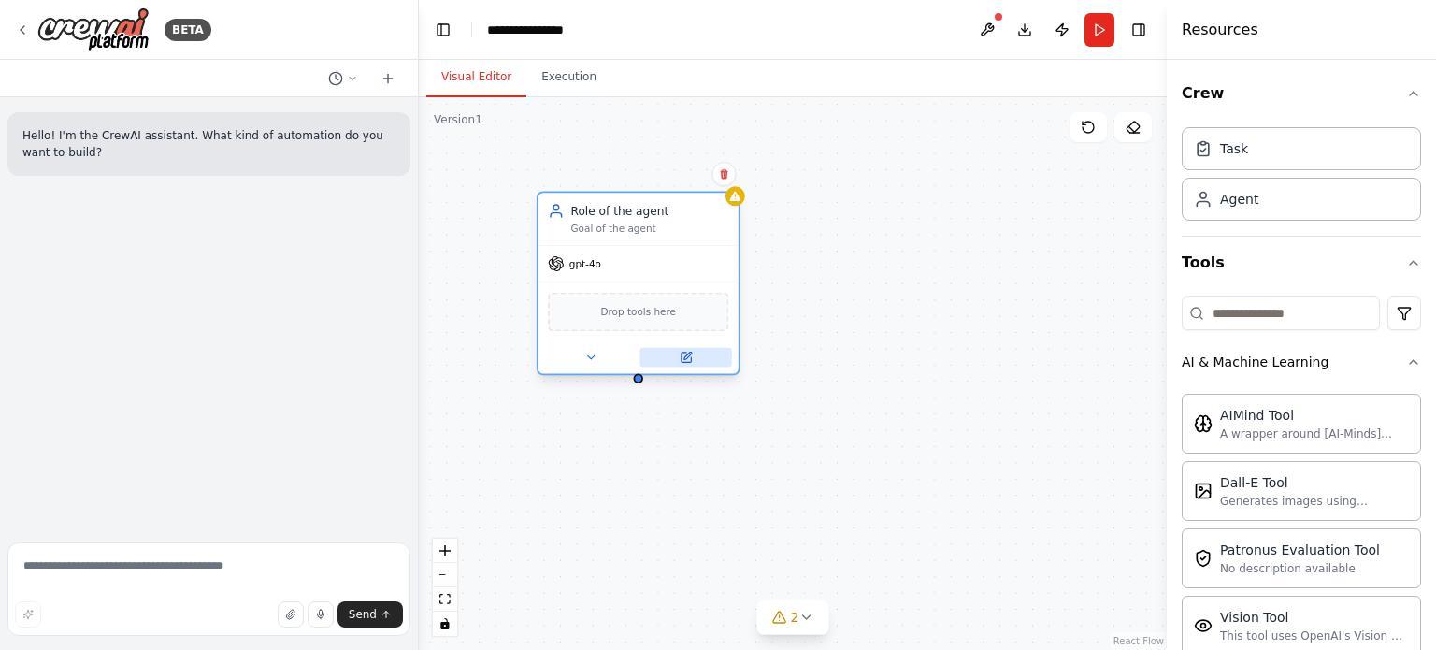
click at [683, 358] on icon at bounding box center [685, 357] width 9 height 9
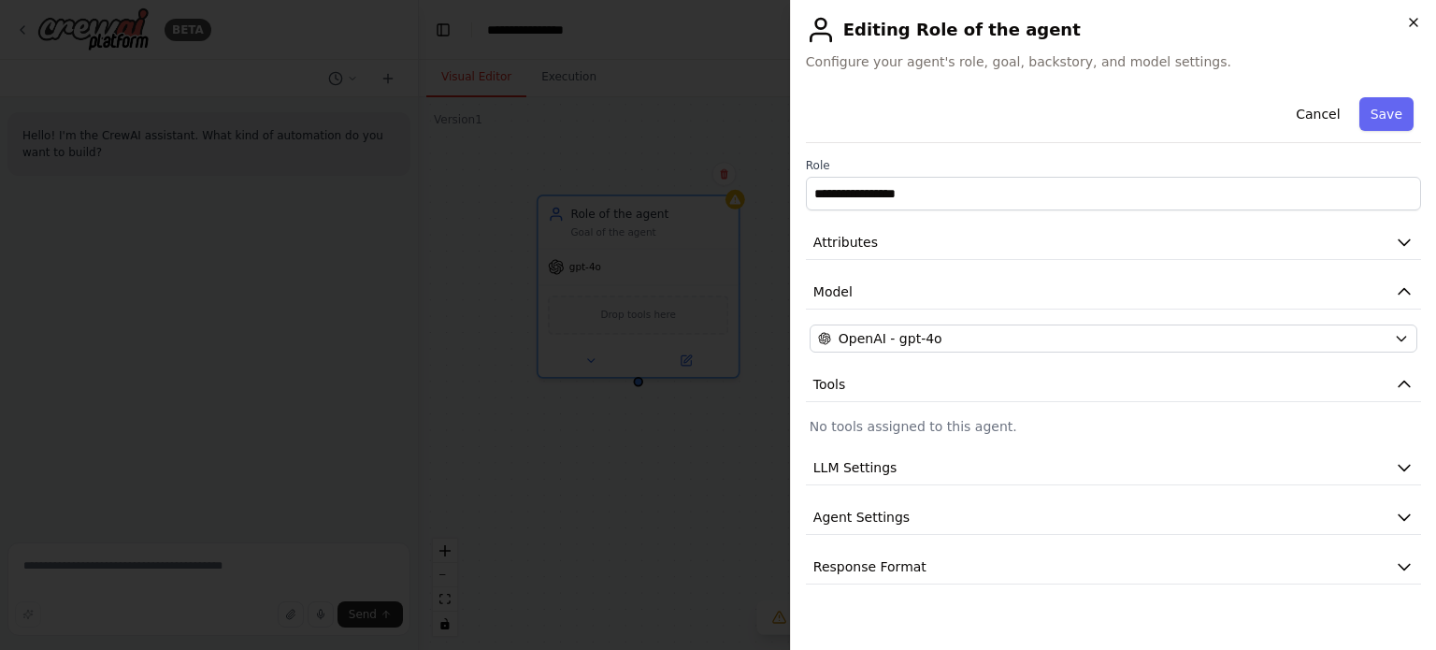
click at [1420, 22] on icon "button" at bounding box center [1413, 22] width 15 height 15
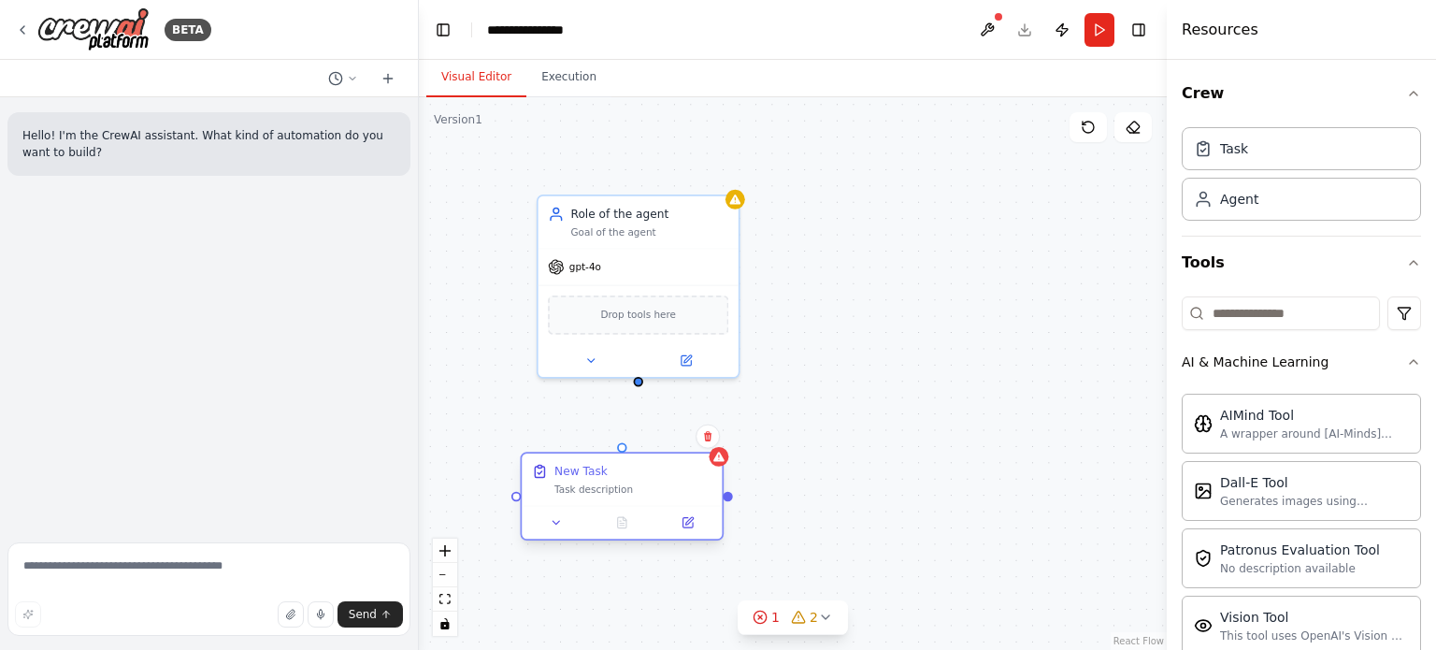
drag, startPoint x: 742, startPoint y: 531, endPoint x: 617, endPoint y: 482, distance: 133.9
click at [617, 482] on div "Task description" at bounding box center [633, 488] width 158 height 13
drag, startPoint x: 636, startPoint y: 381, endPoint x: 627, endPoint y: 462, distance: 81.9
click at [798, 462] on div "Role of the agent Goal of the agent gpt-4o Drop tools here New Task Task descri…" at bounding box center [1123, 450] width 651 height 481
drag, startPoint x: 615, startPoint y: 511, endPoint x: 1087, endPoint y: 388, distance: 486.9
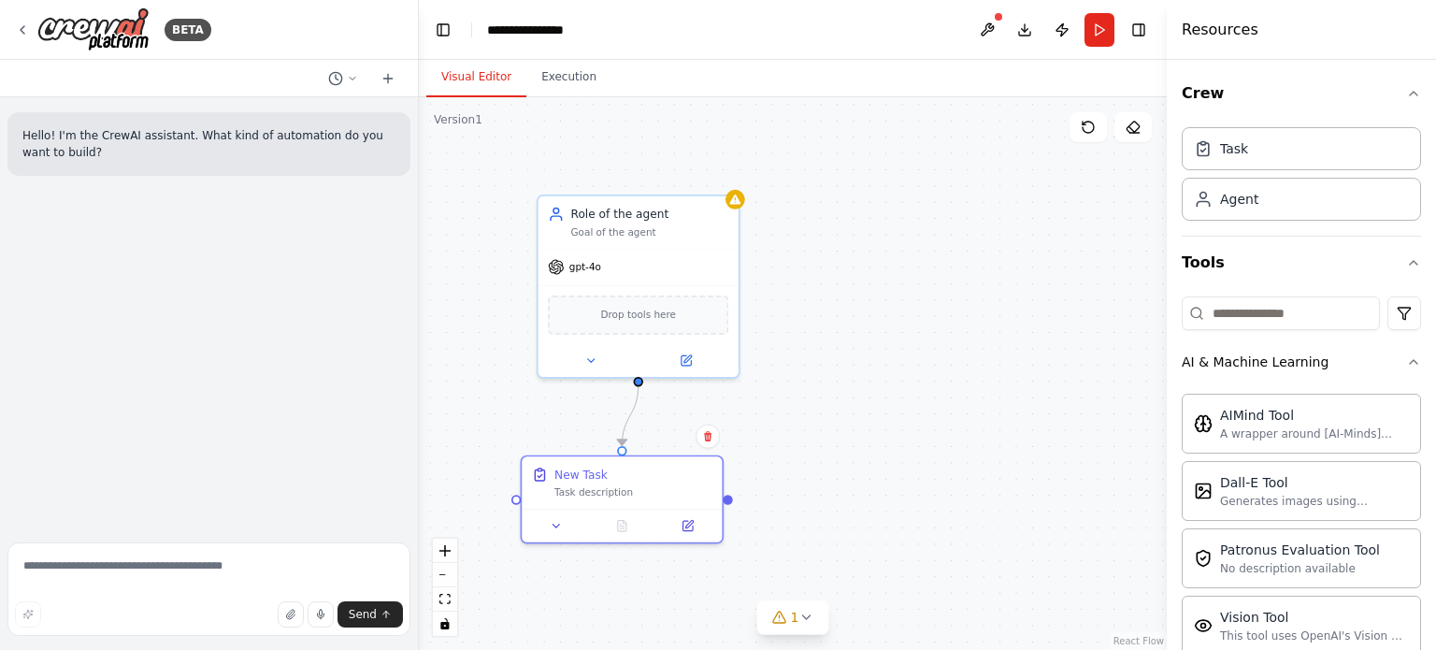
click at [1087, 386] on div ".deletable-edge-delete-btn { width: 20px; height: 20px; border: 0px solid #ffff…" at bounding box center [793, 373] width 748 height 553
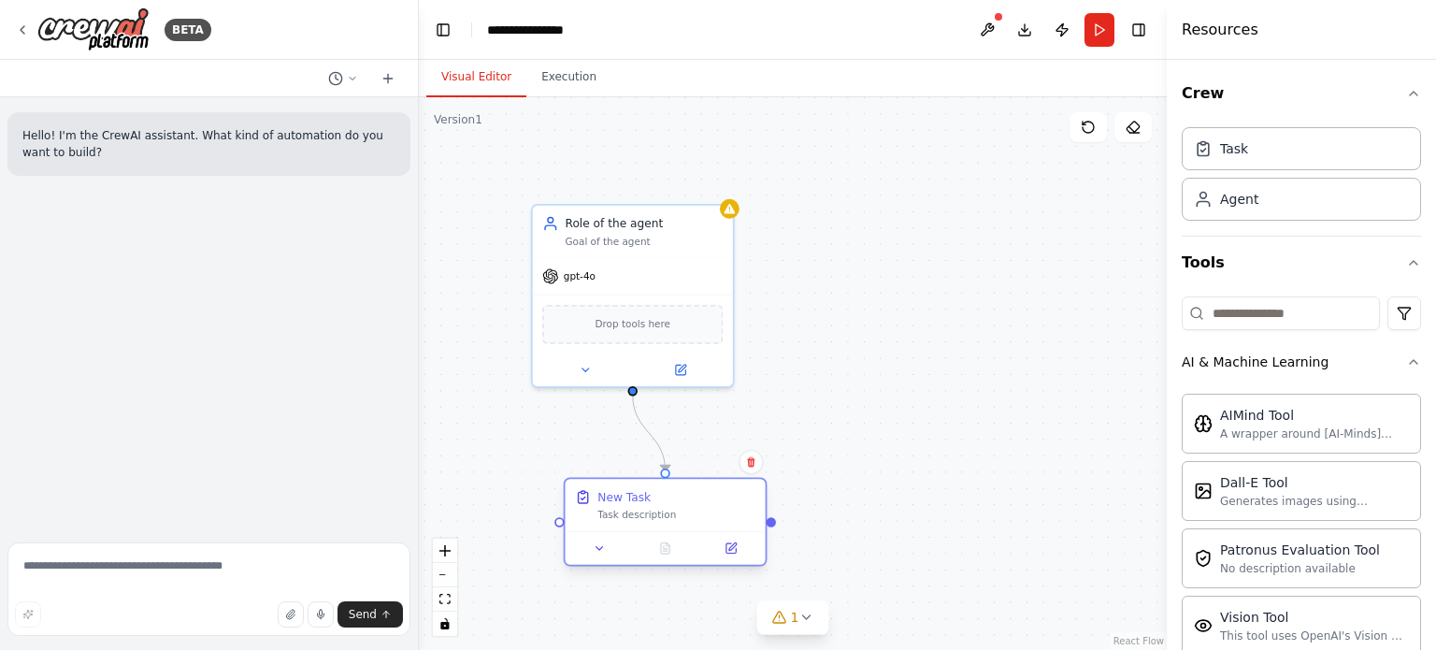
drag, startPoint x: 682, startPoint y: 489, endPoint x: 788, endPoint y: 511, distance: 108.7
click at [756, 511] on div "New Task Task description" at bounding box center [677, 505] width 158 height 33
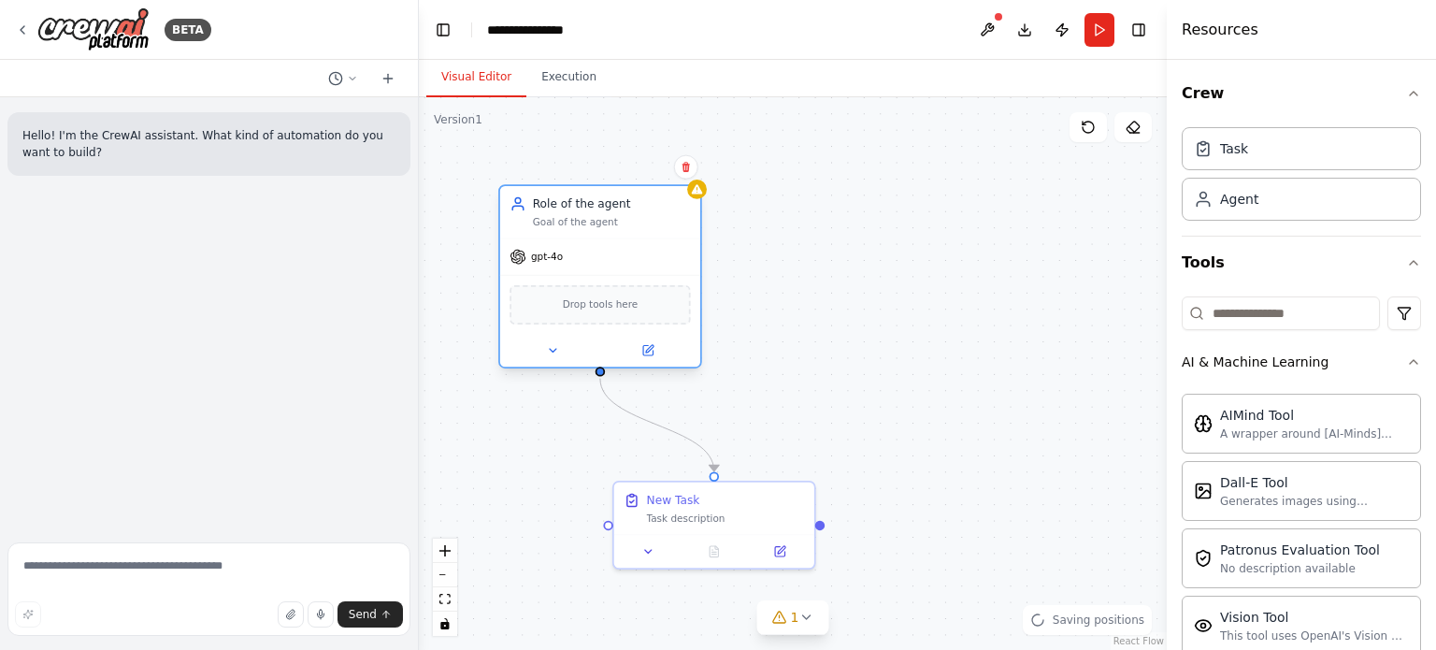
drag, startPoint x: 617, startPoint y: 234, endPoint x: 583, endPoint y: 200, distance: 48.3
click at [583, 200] on div "Role of the agent Goal of the agent" at bounding box center [612, 211] width 158 height 33
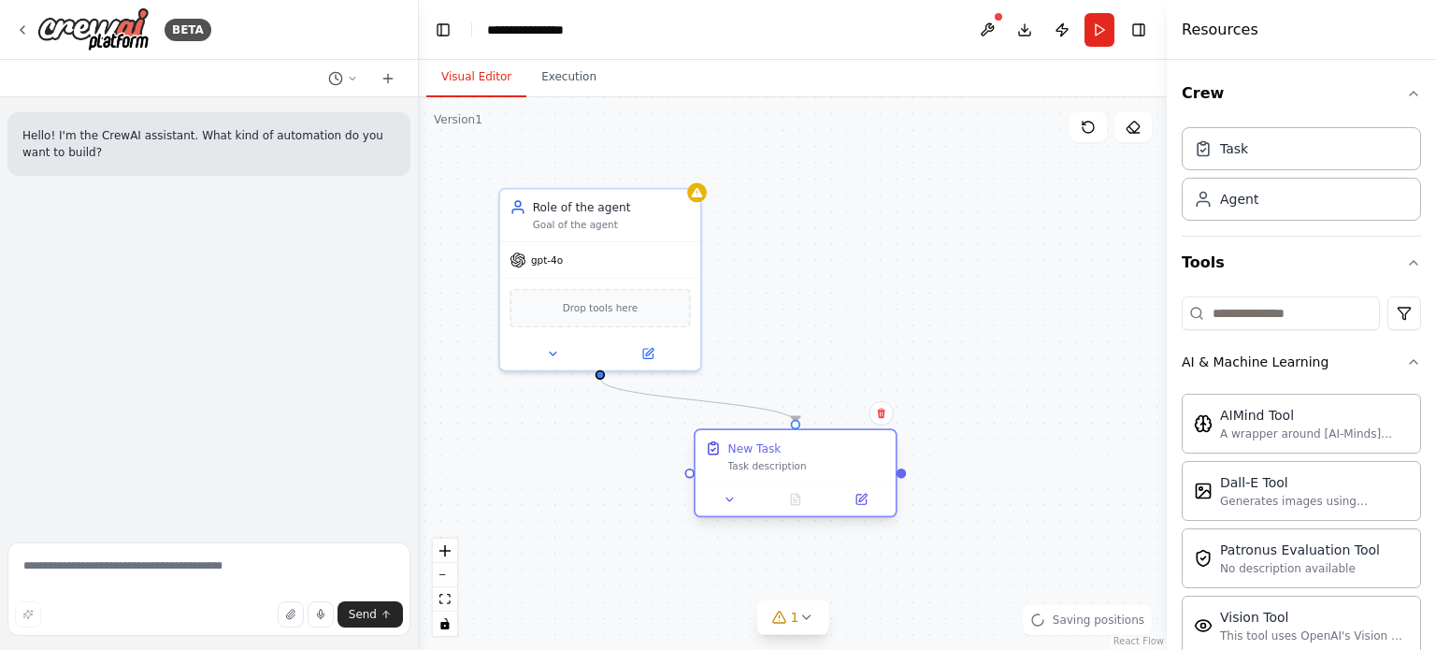
drag, startPoint x: 762, startPoint y: 497, endPoint x: 854, endPoint y: 466, distance: 96.7
click at [849, 444] on div "New Task" at bounding box center [807, 448] width 158 height 16
click at [751, 539] on div ".deletable-edge-delete-btn { width: 20px; height: 20px; border: 0px solid #ffff…" at bounding box center [793, 373] width 748 height 553
click at [857, 508] on button at bounding box center [860, 500] width 56 height 20
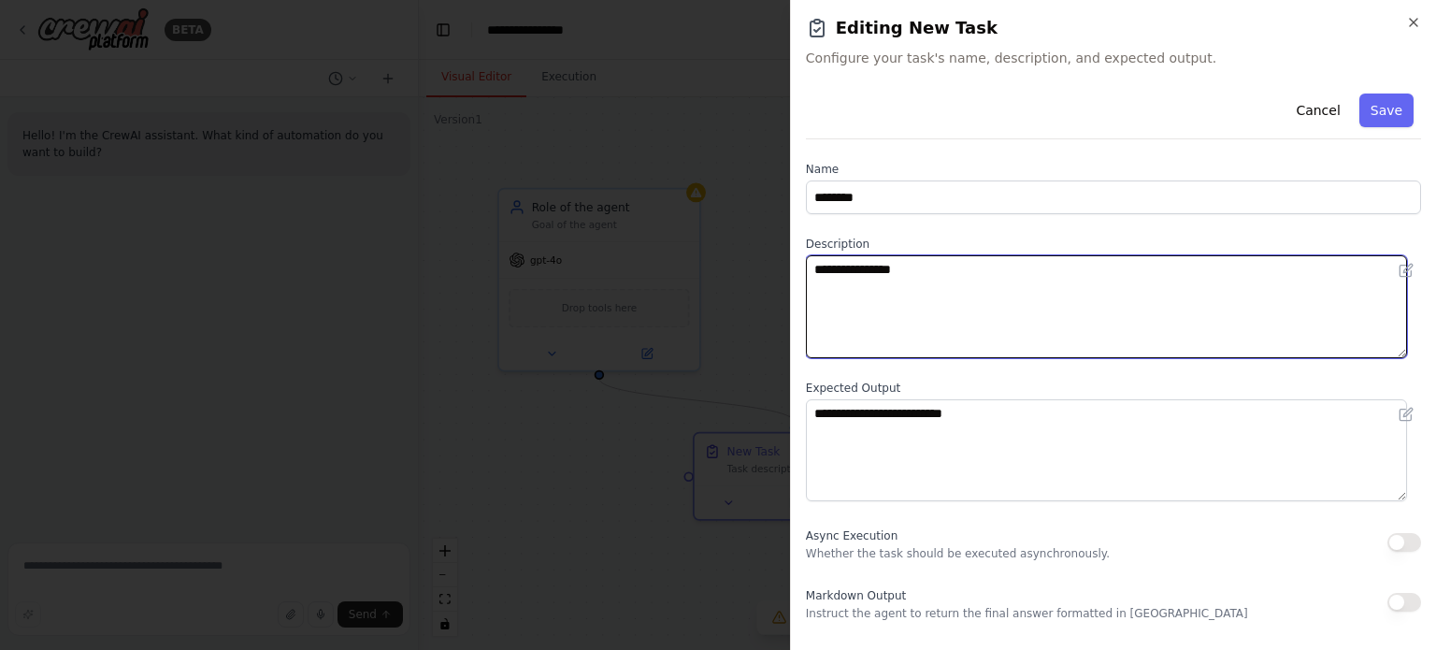
click at [926, 319] on textarea "**********" at bounding box center [1106, 306] width 601 height 103
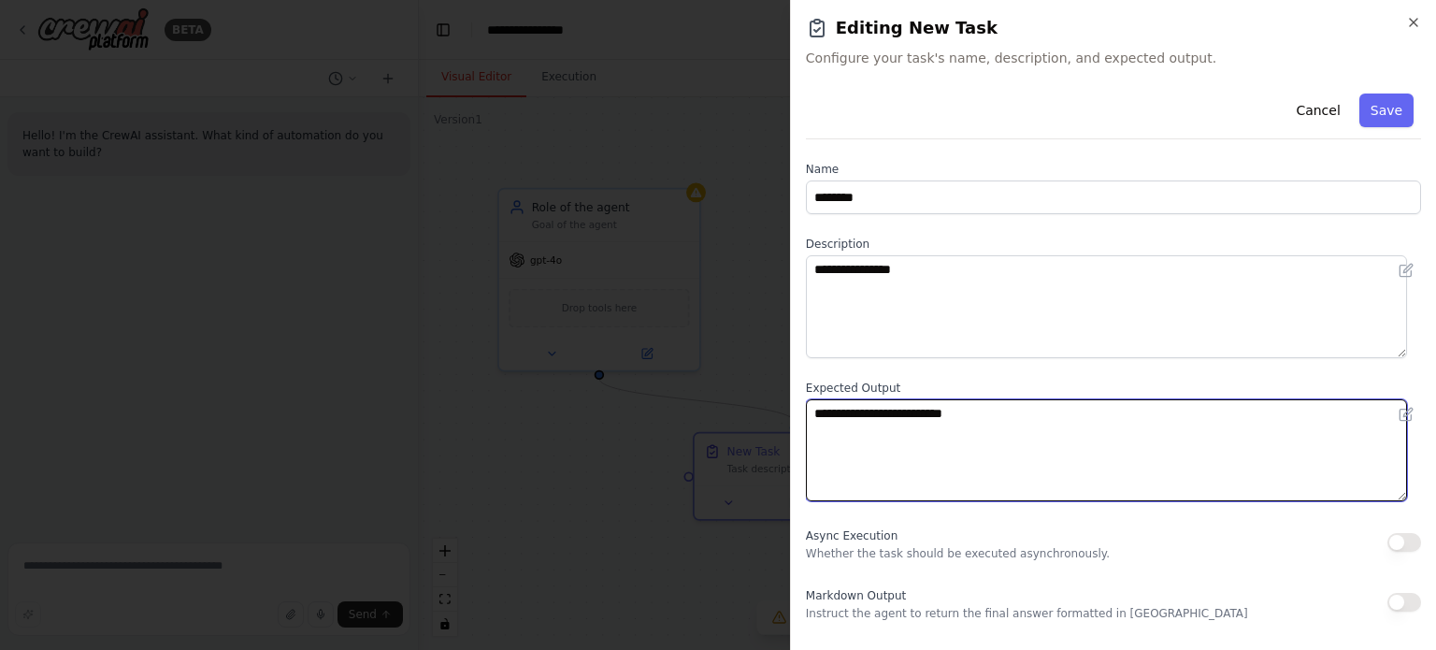
drag, startPoint x: 961, startPoint y: 439, endPoint x: 940, endPoint y: 449, distance: 23.5
click at [958, 440] on textarea "**********" at bounding box center [1106, 450] width 601 height 103
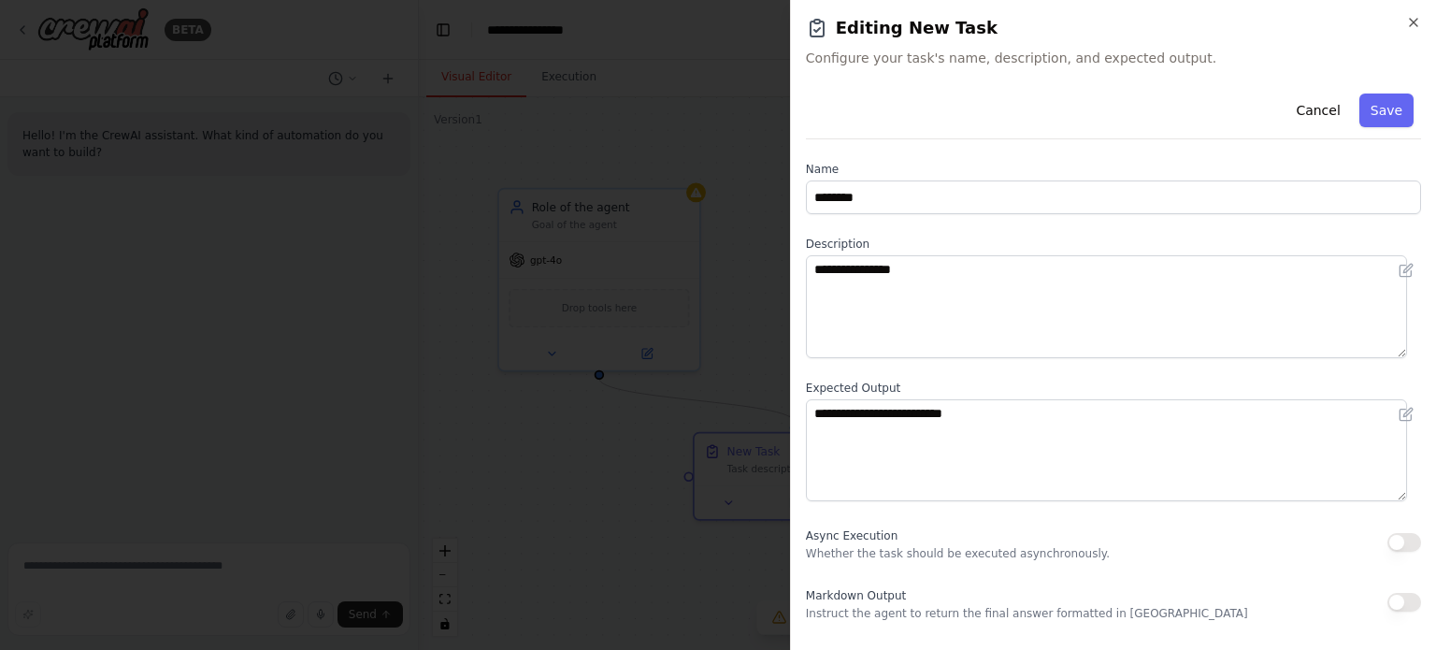
click at [878, 540] on span "Async Execution" at bounding box center [852, 535] width 92 height 13
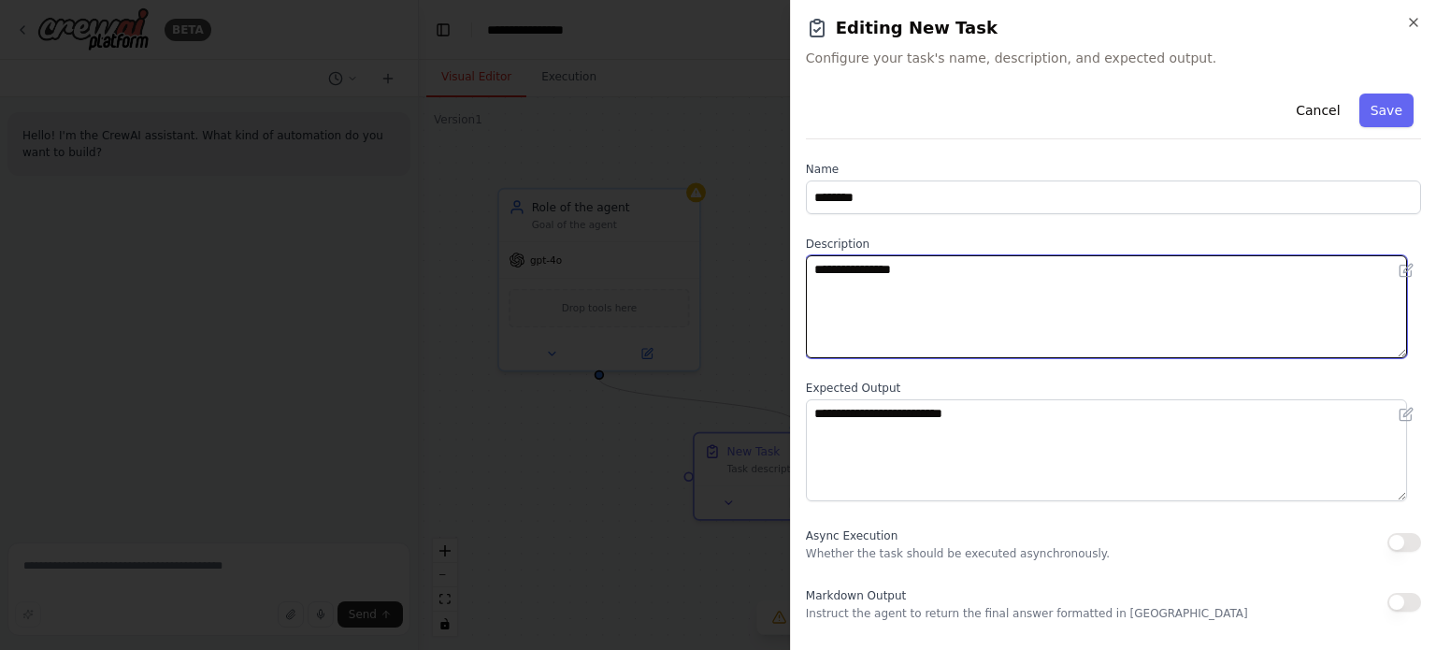
click at [852, 324] on textarea "**********" at bounding box center [1106, 306] width 601 height 103
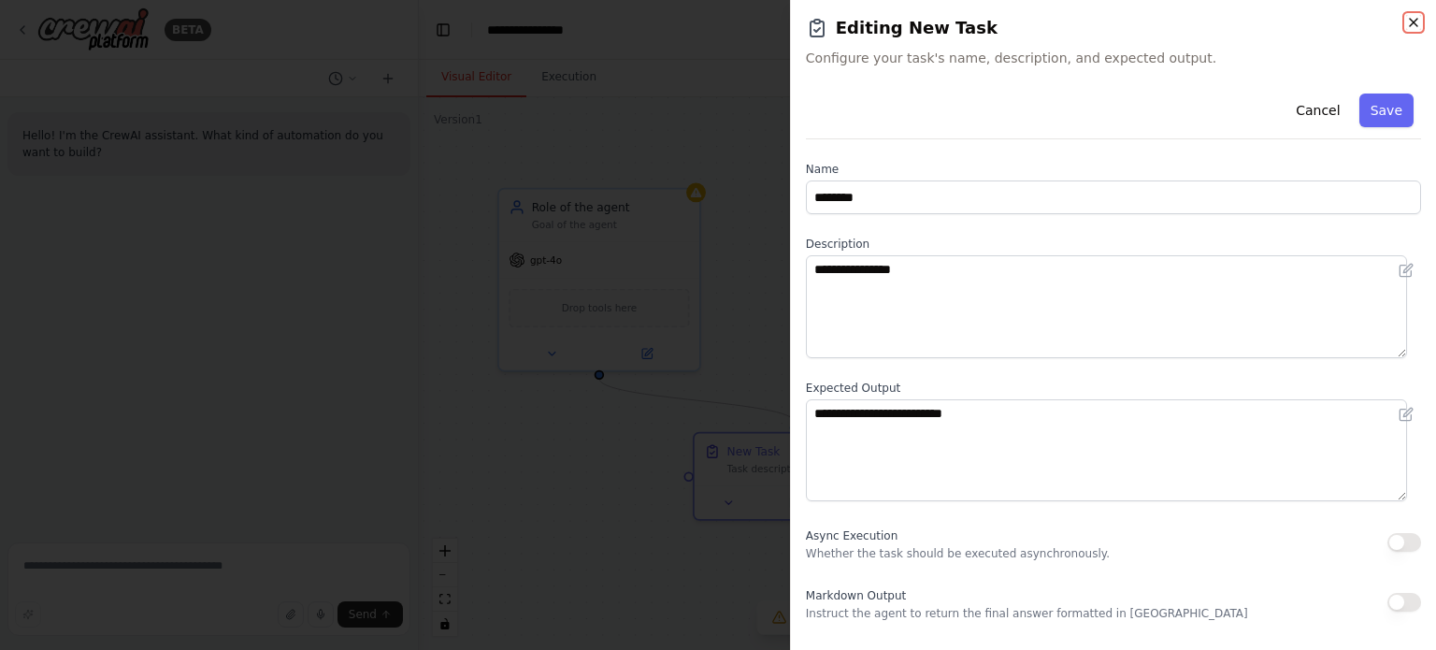
drag, startPoint x: 1417, startPoint y: 19, endPoint x: 1148, endPoint y: 206, distance: 327.1
click at [1417, 20] on icon "button" at bounding box center [1413, 22] width 7 height 7
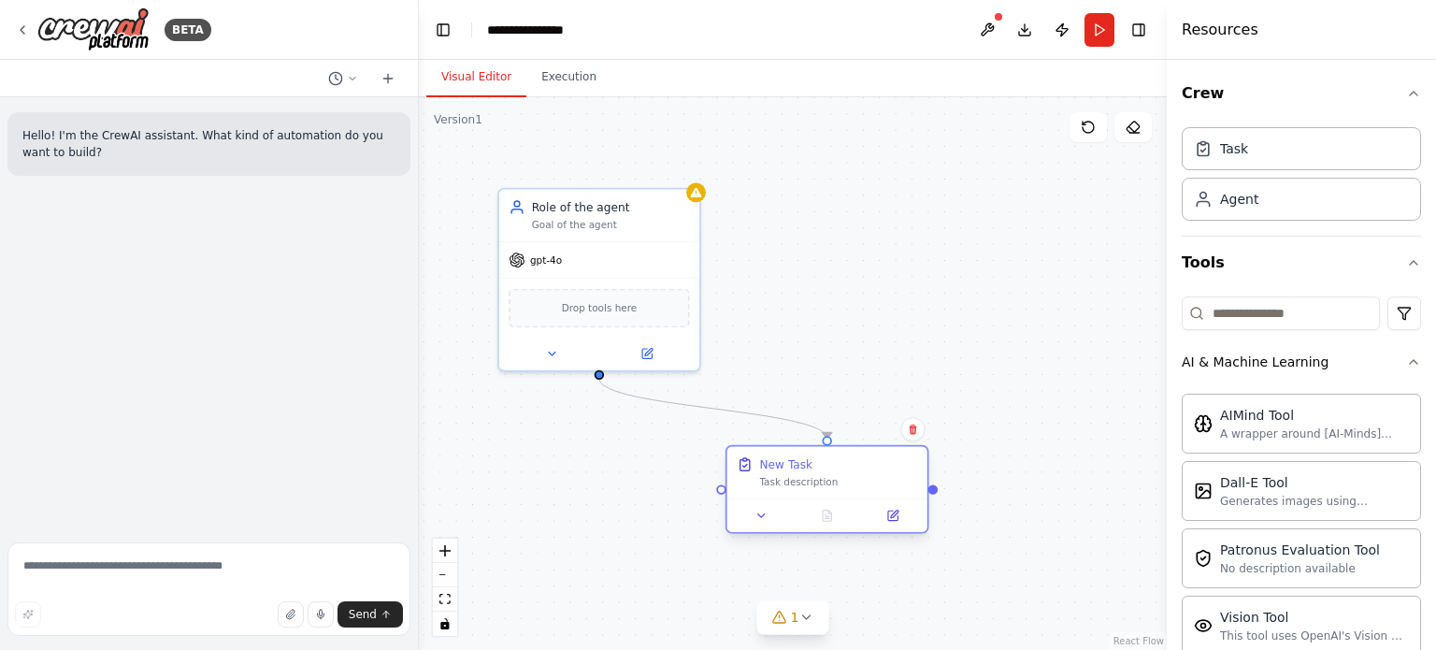
drag, startPoint x: 789, startPoint y: 479, endPoint x: 814, endPoint y: 463, distance: 29.0
click at [819, 496] on div "New Task Task description" at bounding box center [827, 472] width 200 height 52
click at [795, 481] on div "Task description" at bounding box center [838, 482] width 158 height 13
click at [897, 520] on icon at bounding box center [892, 515] width 9 height 9
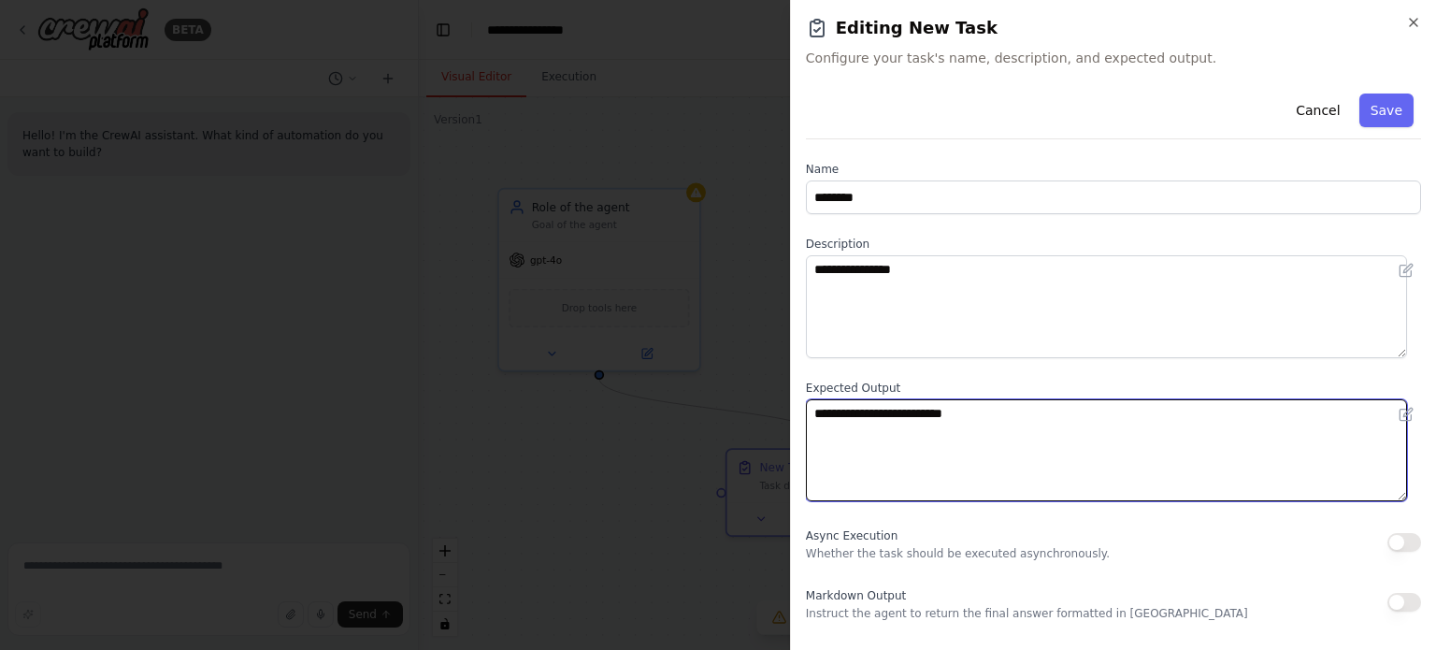
click at [839, 403] on textarea "**********" at bounding box center [1106, 450] width 601 height 103
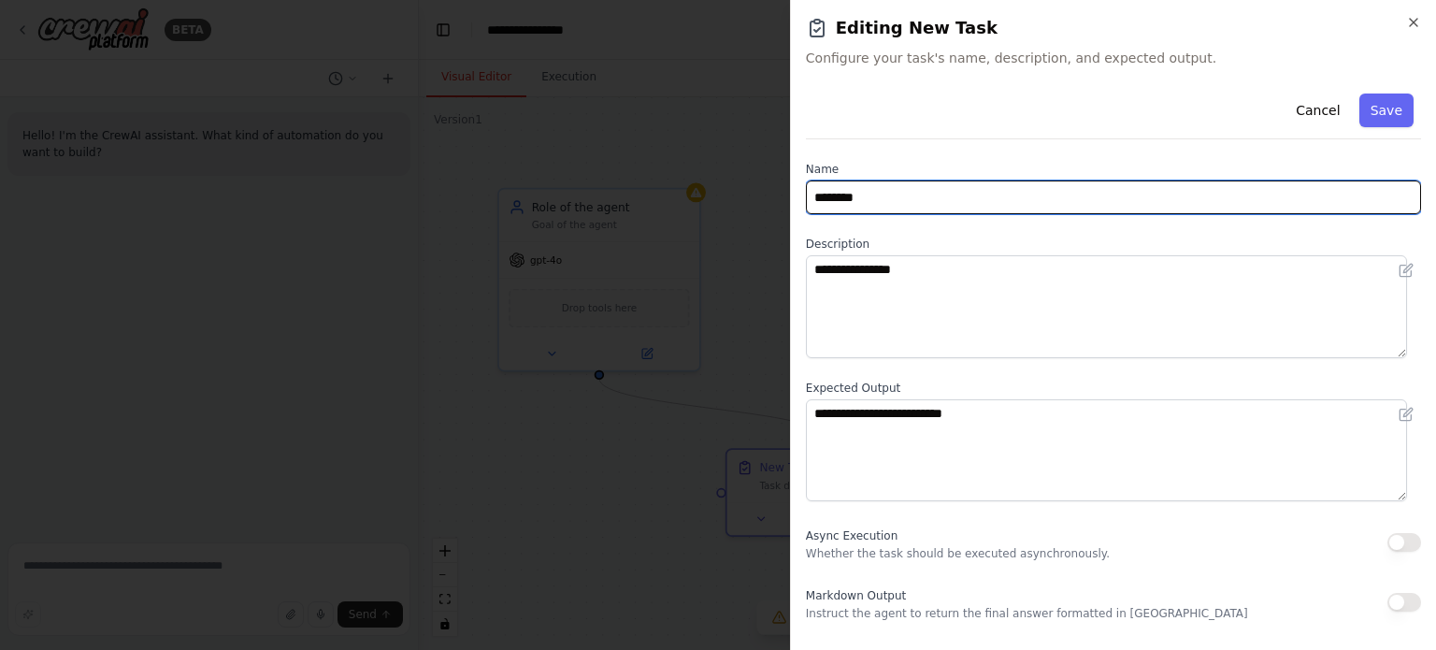
click at [863, 194] on input "********" at bounding box center [1113, 197] width 615 height 34
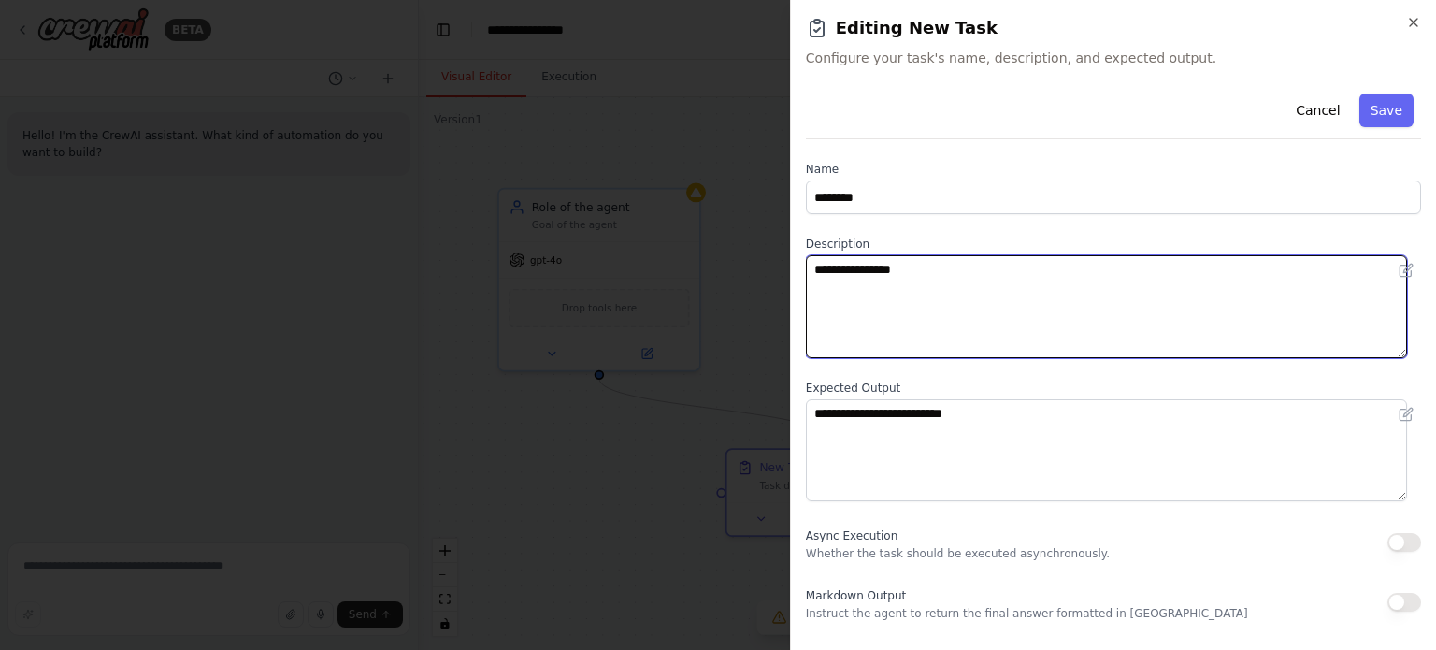
click at [870, 286] on textarea "**********" at bounding box center [1106, 306] width 601 height 103
drag, startPoint x: 957, startPoint y: 286, endPoint x: 749, endPoint y: 294, distance: 207.7
click at [749, 294] on body "**********" at bounding box center [718, 325] width 1436 height 650
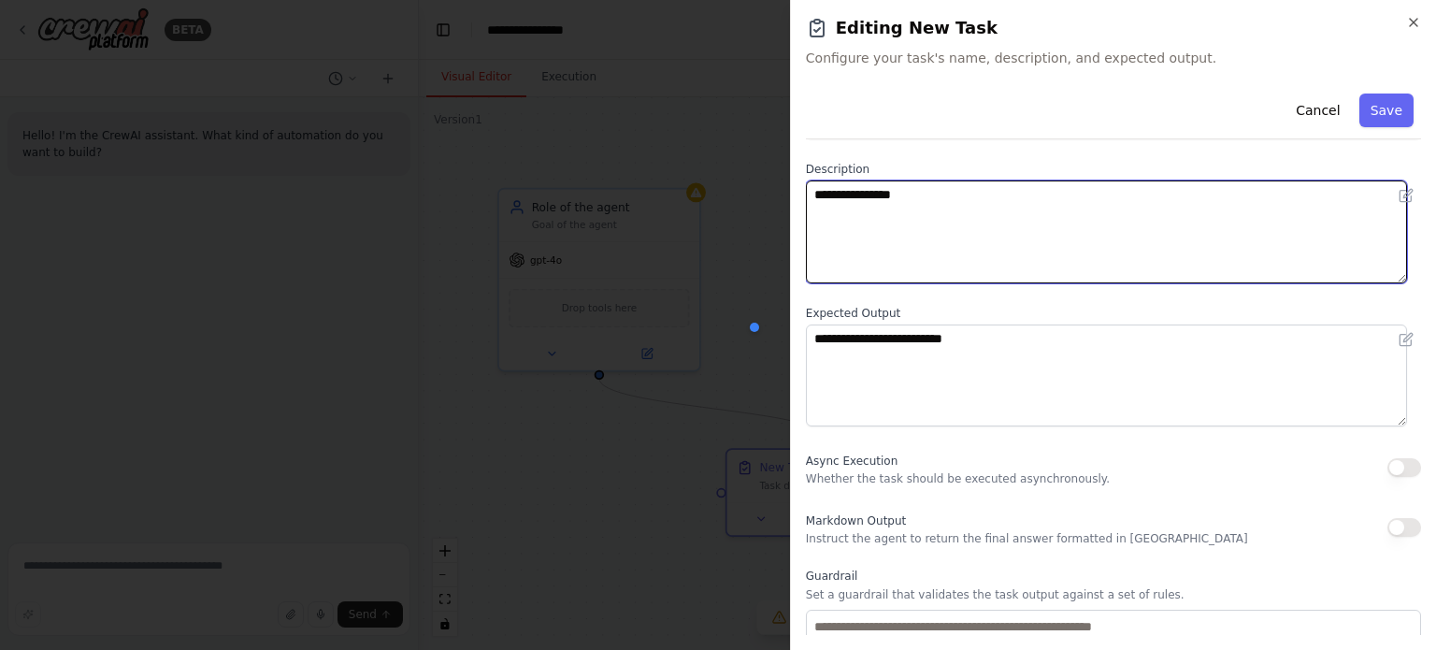
scroll to position [187, 0]
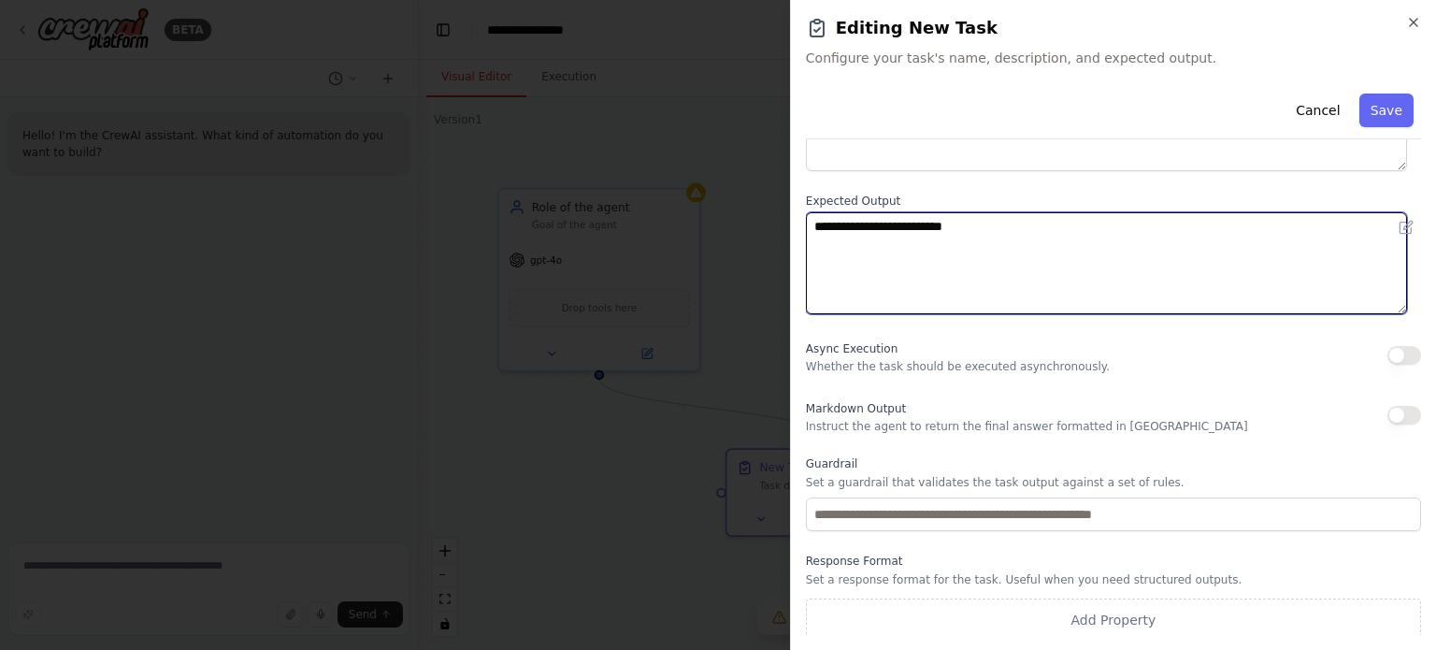
click at [854, 231] on textarea "**********" at bounding box center [1106, 263] width 601 height 103
drag, startPoint x: 993, startPoint y: 218, endPoint x: 749, endPoint y: 246, distance: 245.7
click at [749, 246] on body "**********" at bounding box center [718, 325] width 1436 height 650
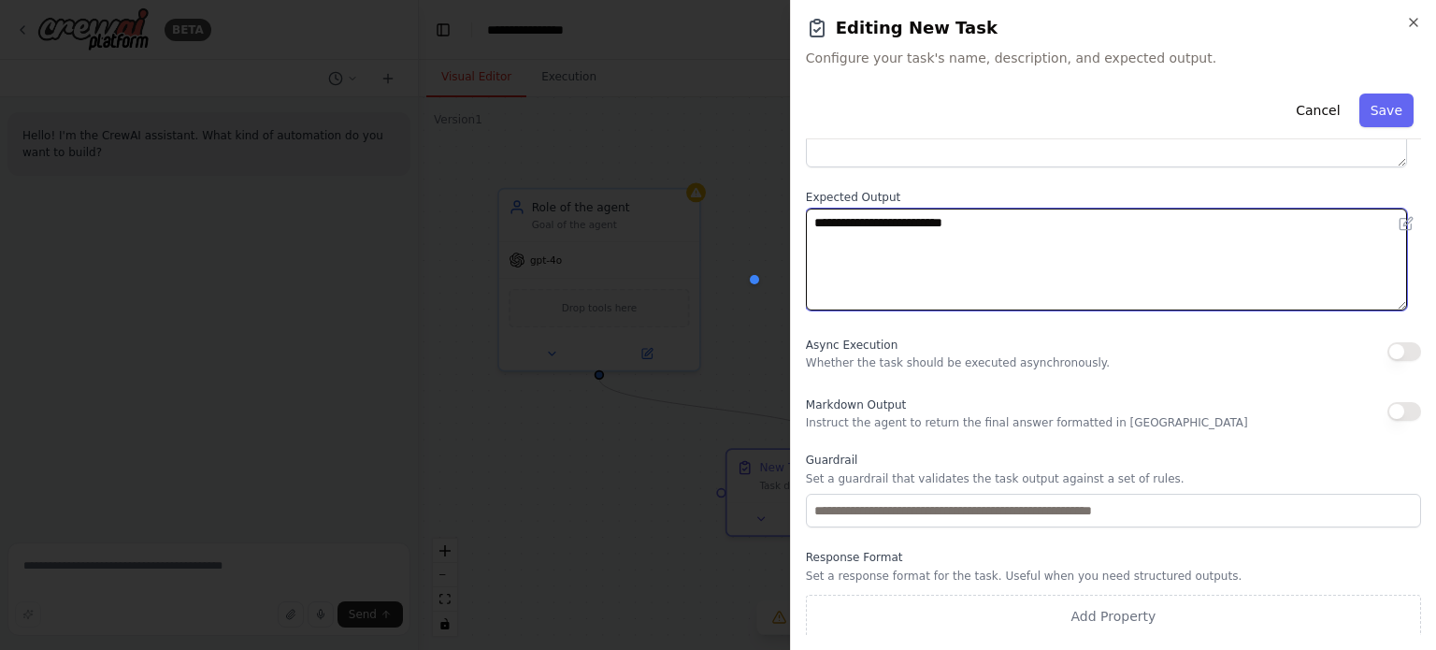
scroll to position [193, 0]
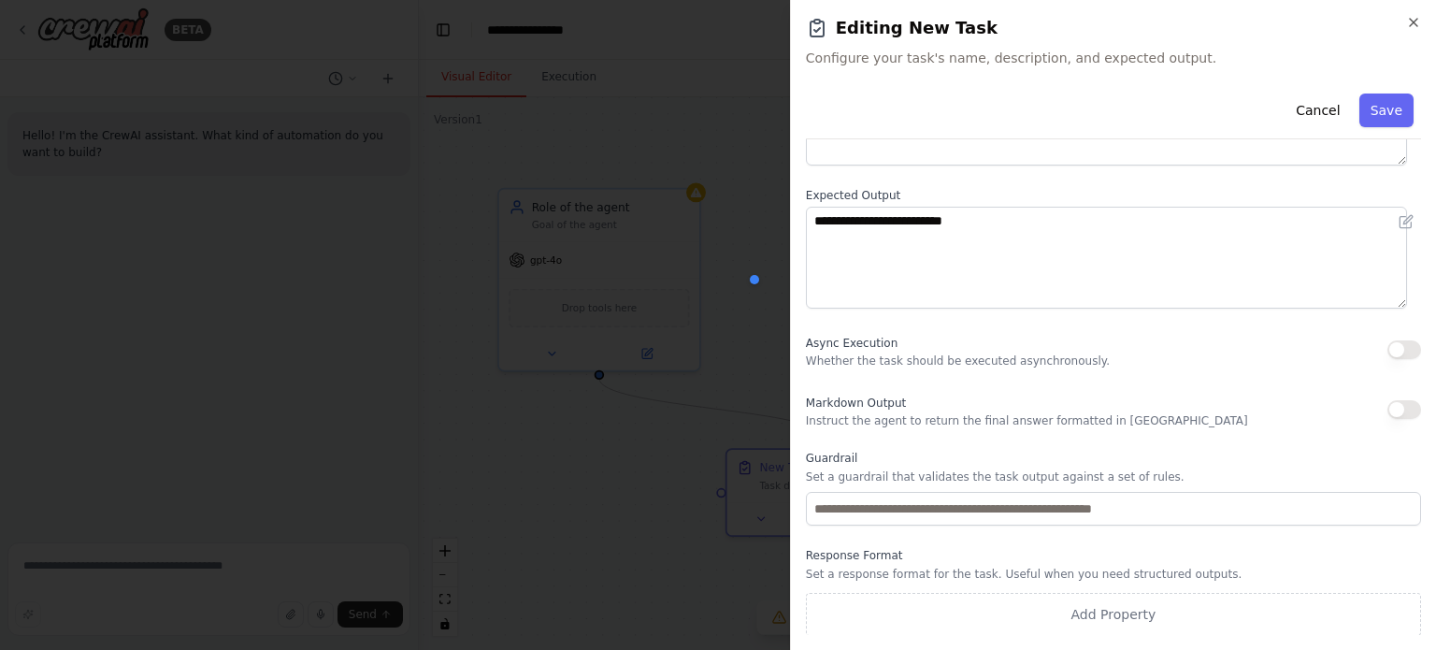
click at [1388, 406] on button "button" at bounding box center [1405, 409] width 34 height 19
click at [1391, 402] on button "button" at bounding box center [1405, 409] width 34 height 19
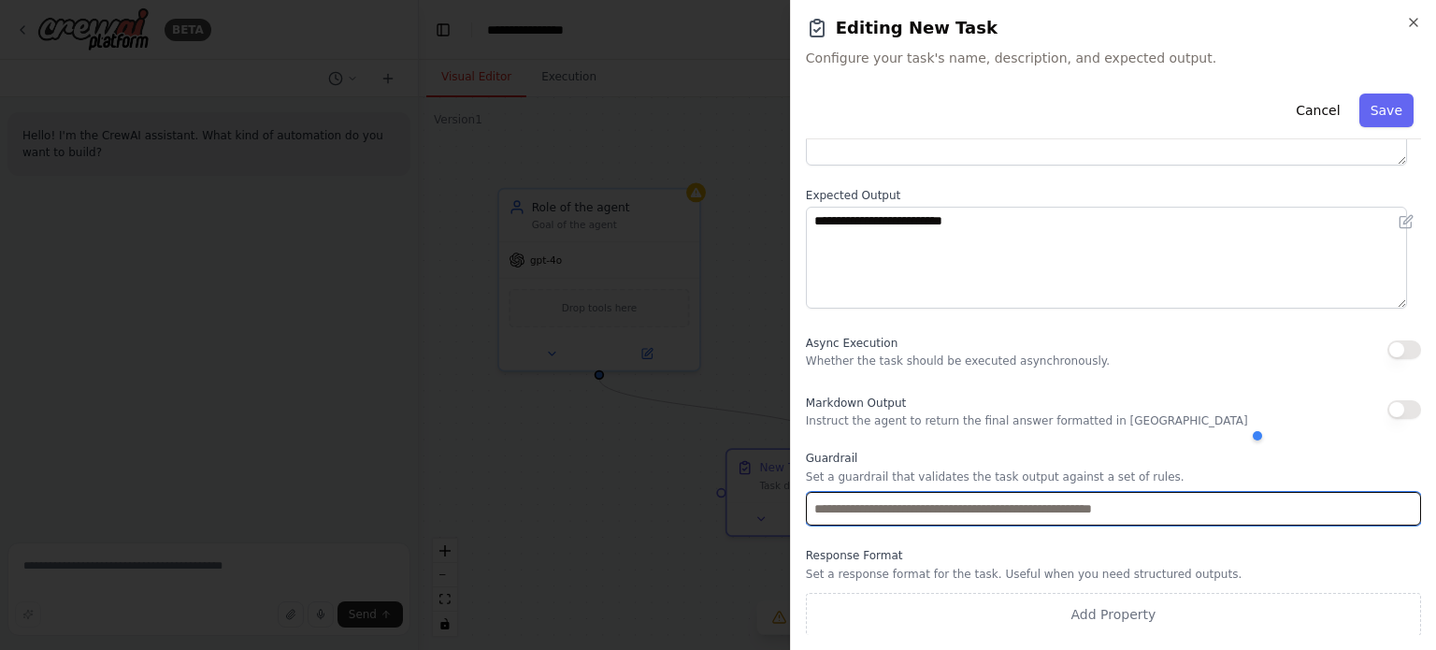
click at [922, 496] on input "text" at bounding box center [1113, 509] width 615 height 34
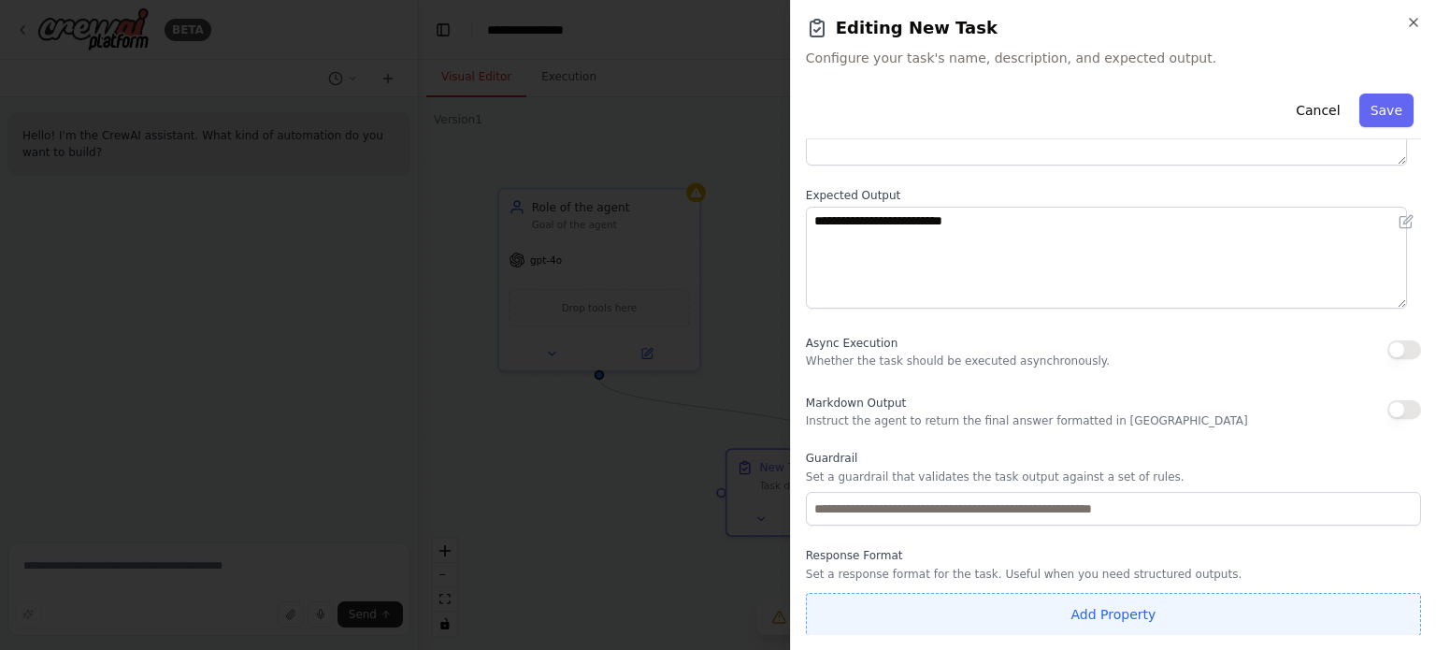
click at [1066, 610] on button "Add Property" at bounding box center [1113, 614] width 615 height 43
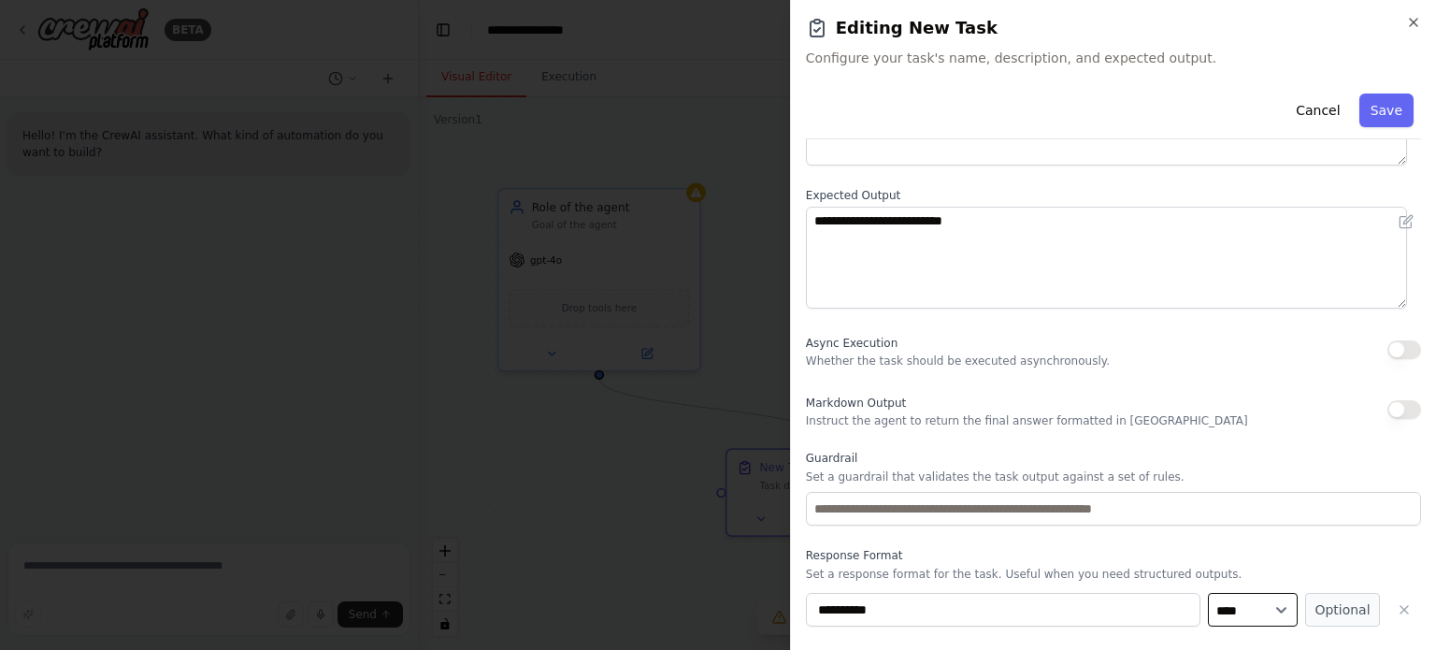
click at [1247, 609] on select "**** ******* ******* **** ******" at bounding box center [1253, 610] width 90 height 34
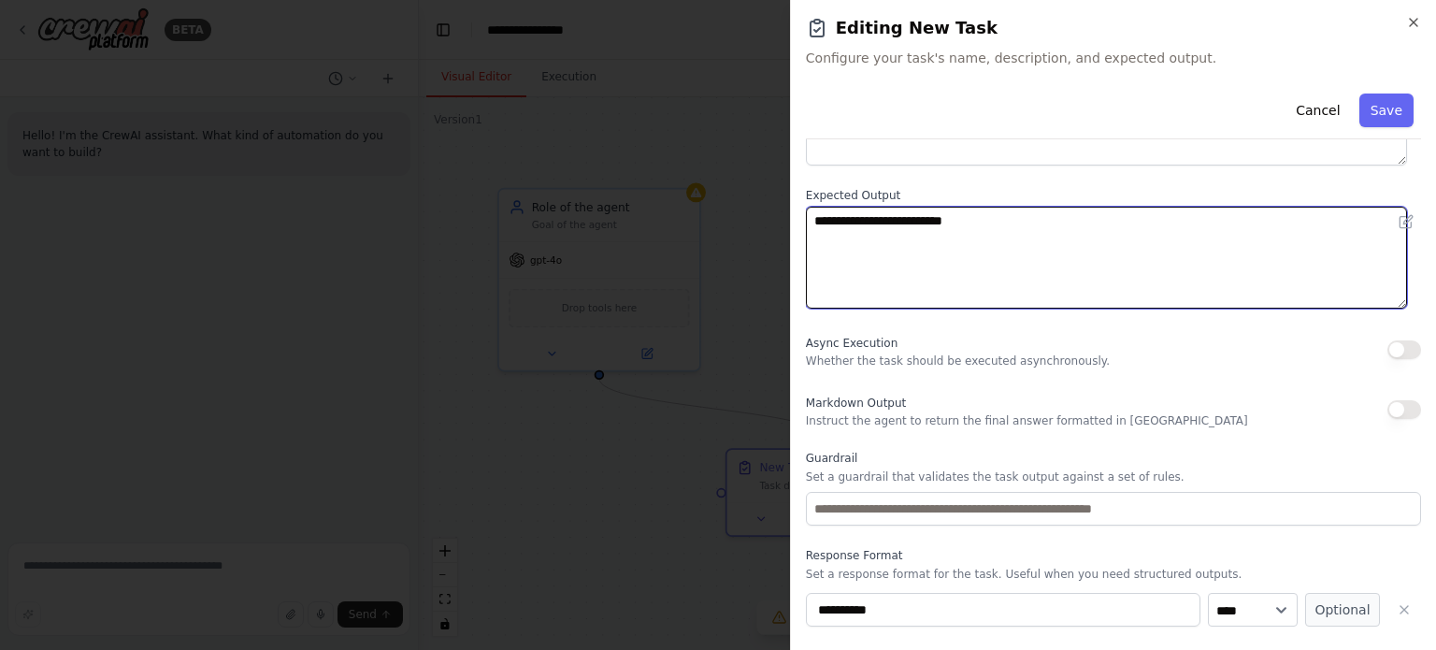
click at [970, 209] on textarea "**********" at bounding box center [1106, 258] width 601 height 103
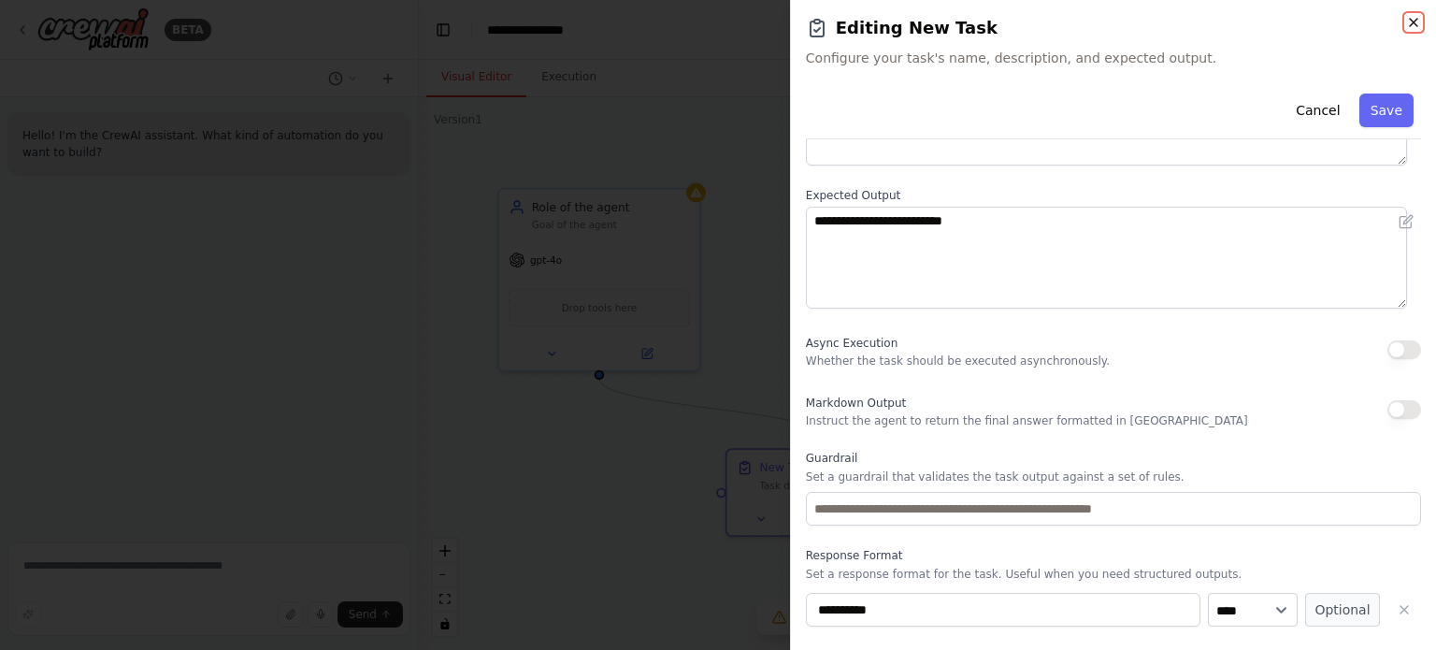
drag, startPoint x: 1412, startPoint y: 19, endPoint x: 1399, endPoint y: 36, distance: 22.1
click at [1410, 19] on icon "button" at bounding box center [1413, 22] width 15 height 15
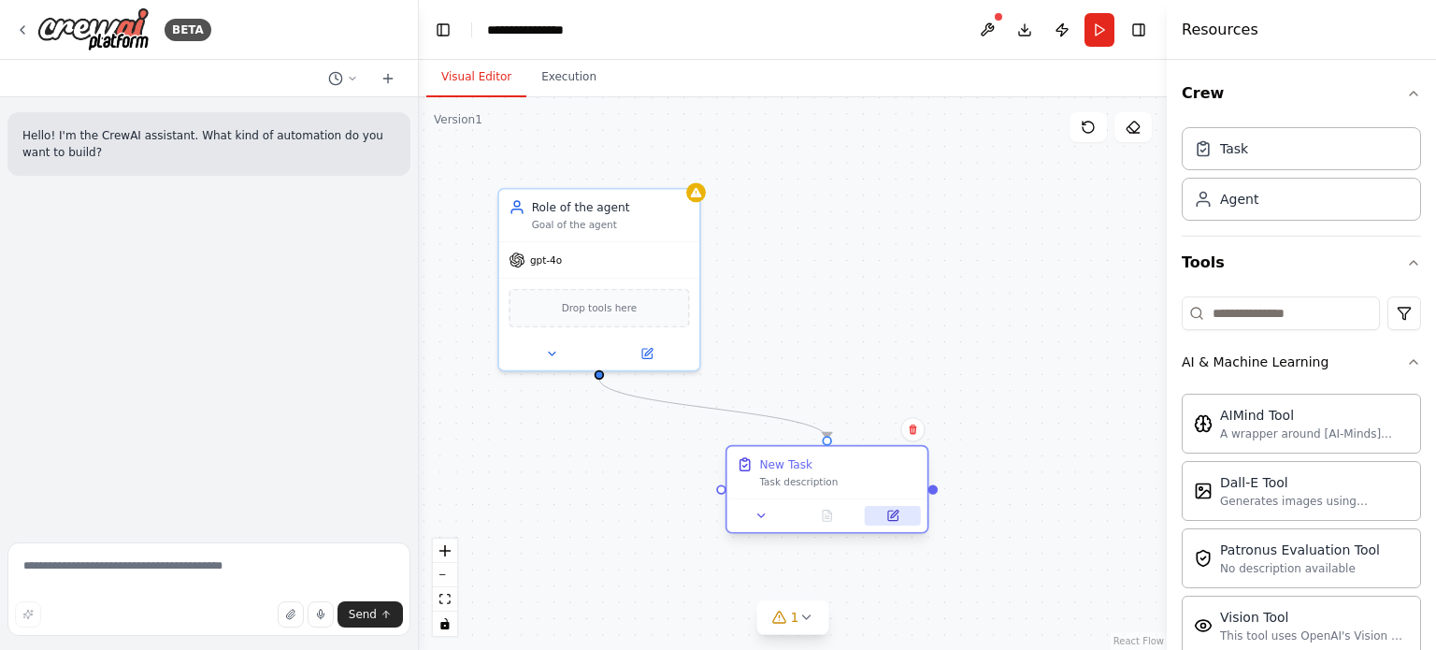
click at [901, 515] on button at bounding box center [893, 516] width 56 height 20
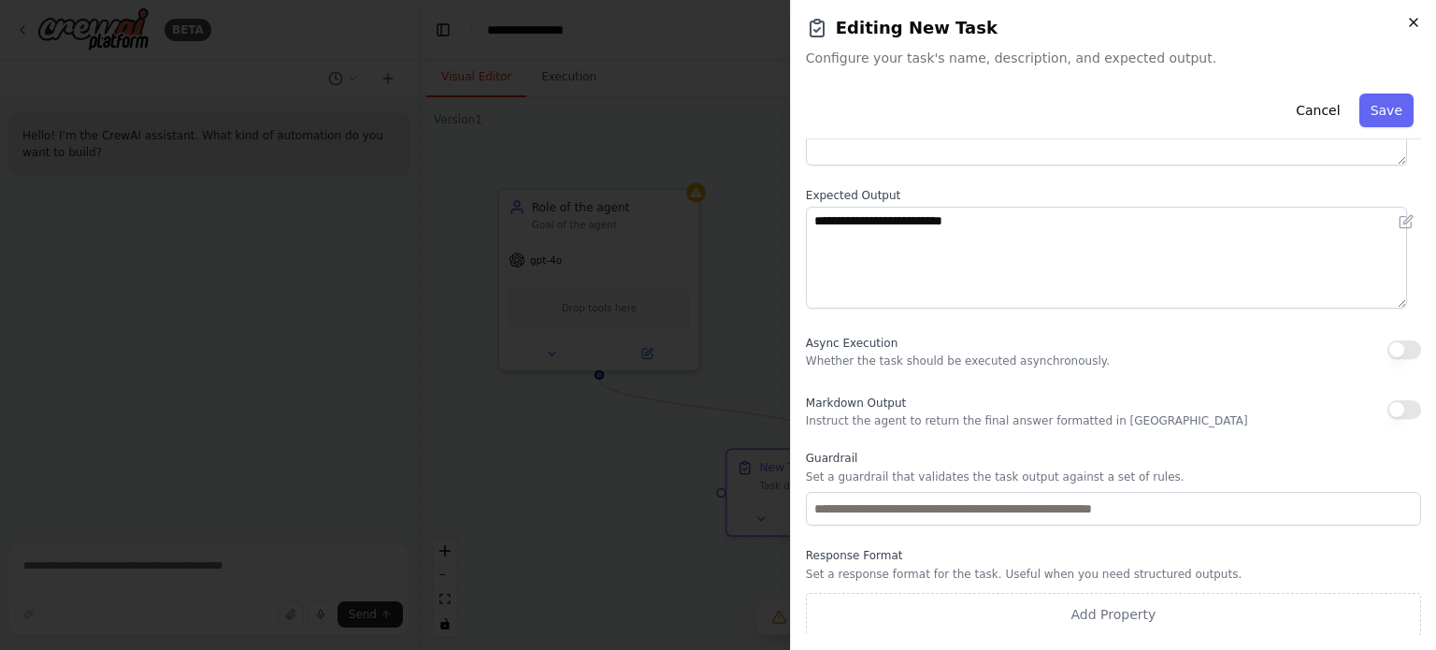
click at [1407, 22] on div "**********" at bounding box center [1113, 325] width 646 height 650
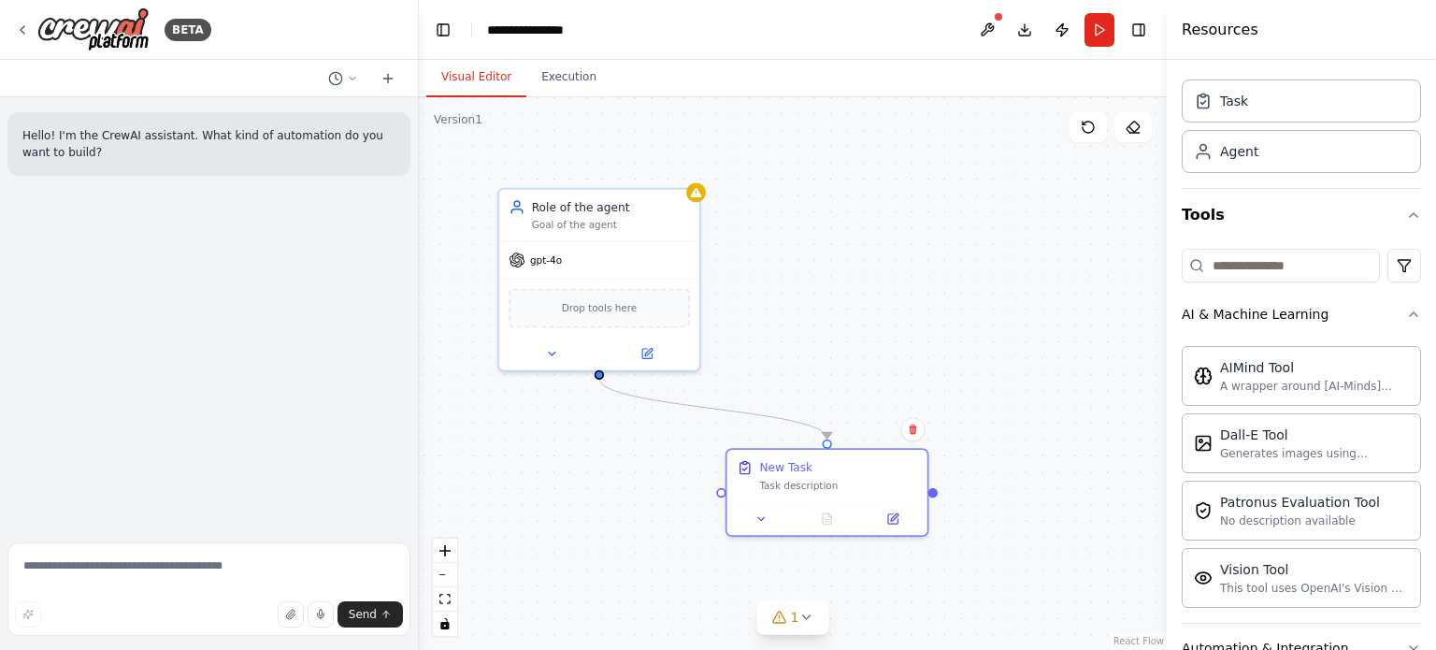
scroll to position [0, 0]
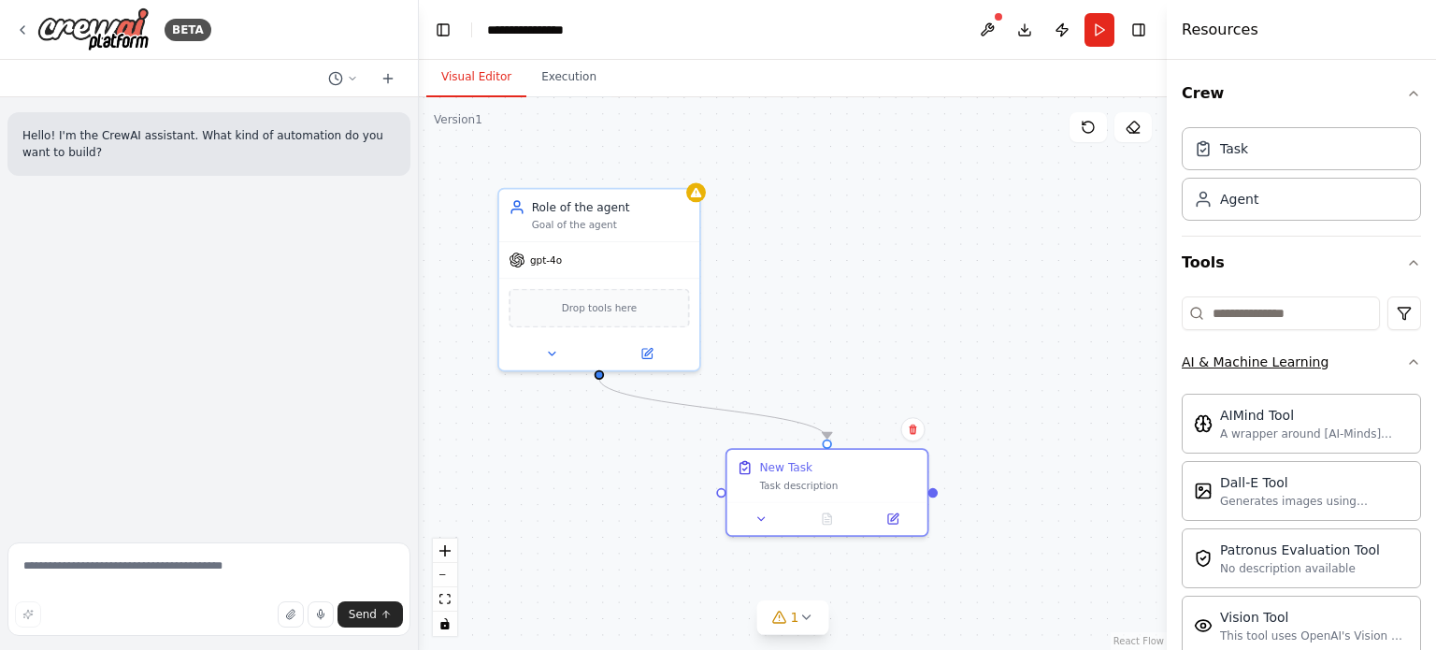
click at [1361, 353] on button "AI & Machine Learning" at bounding box center [1301, 362] width 239 height 49
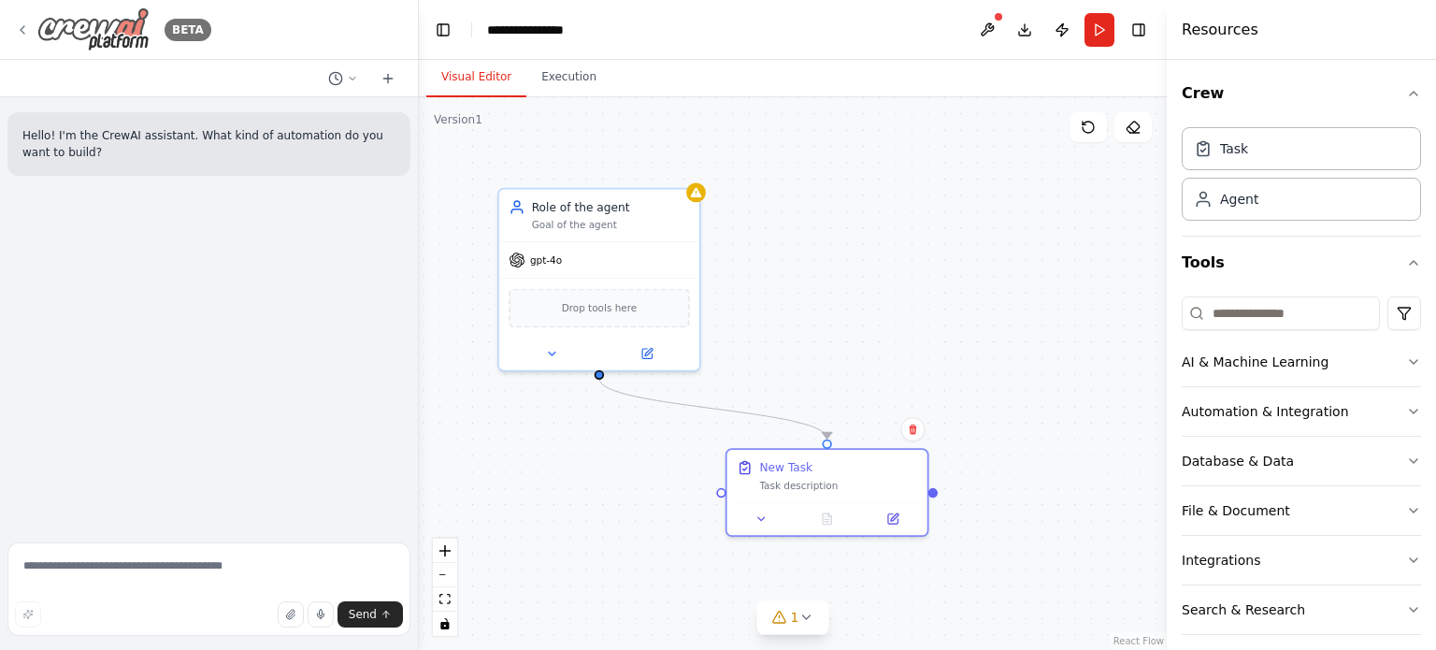
click at [15, 28] on icon at bounding box center [22, 29] width 15 height 15
